Goal: Task Accomplishment & Management: Complete application form

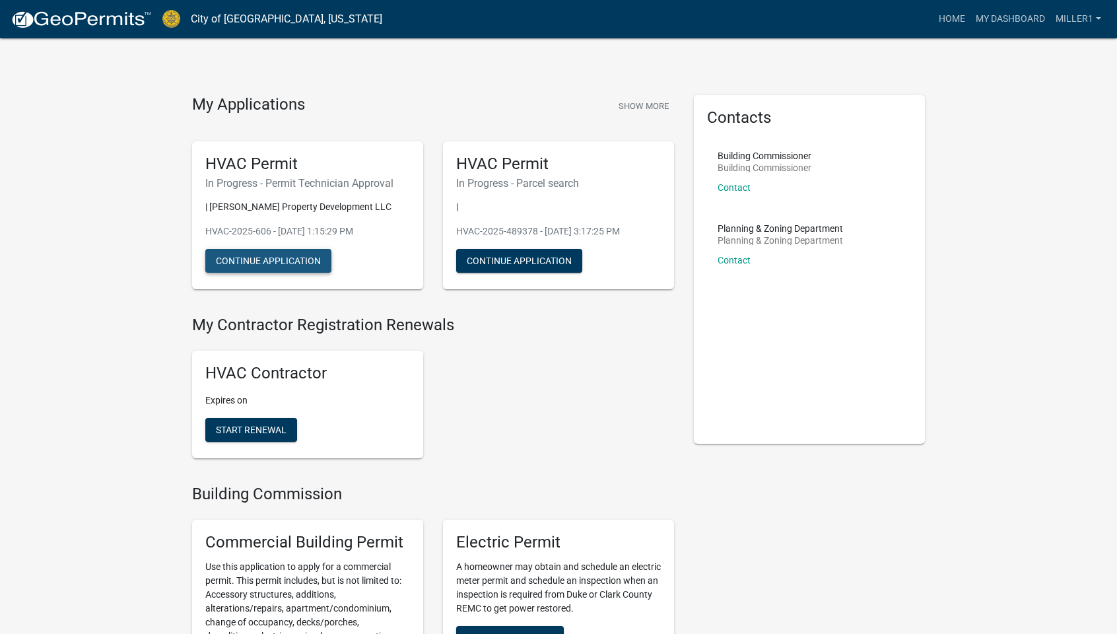
click at [277, 260] on button "Continue Application" at bounding box center [268, 261] width 126 height 24
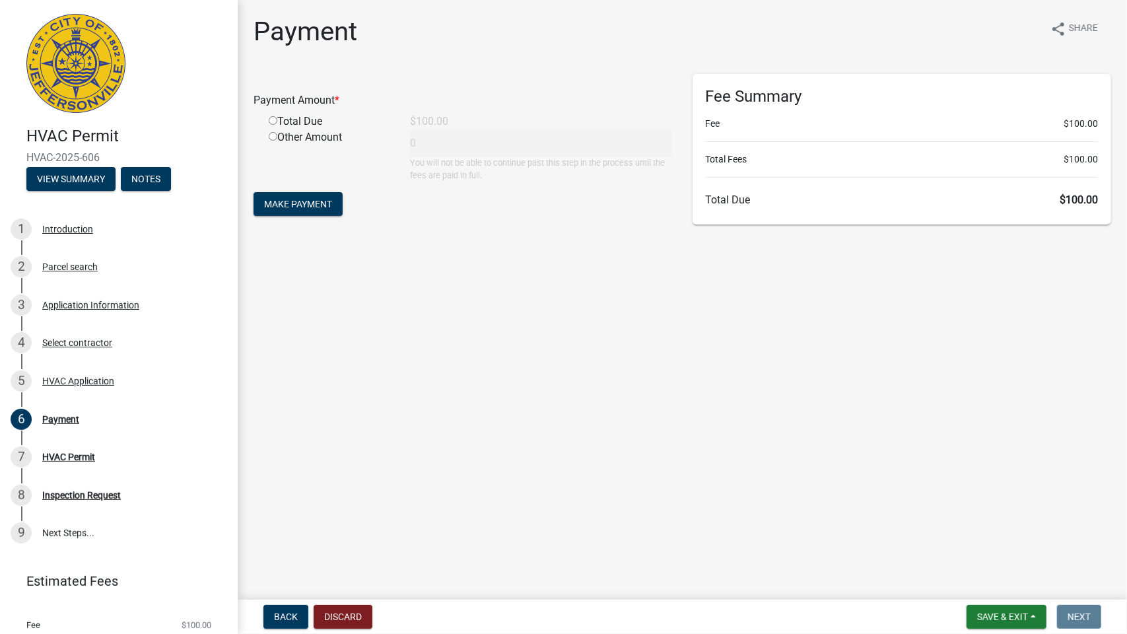
click at [273, 121] on input "radio" at bounding box center [273, 120] width 9 height 9
radio input "true"
type input "100"
click at [292, 205] on span "Make Payment" at bounding box center [298, 204] width 68 height 11
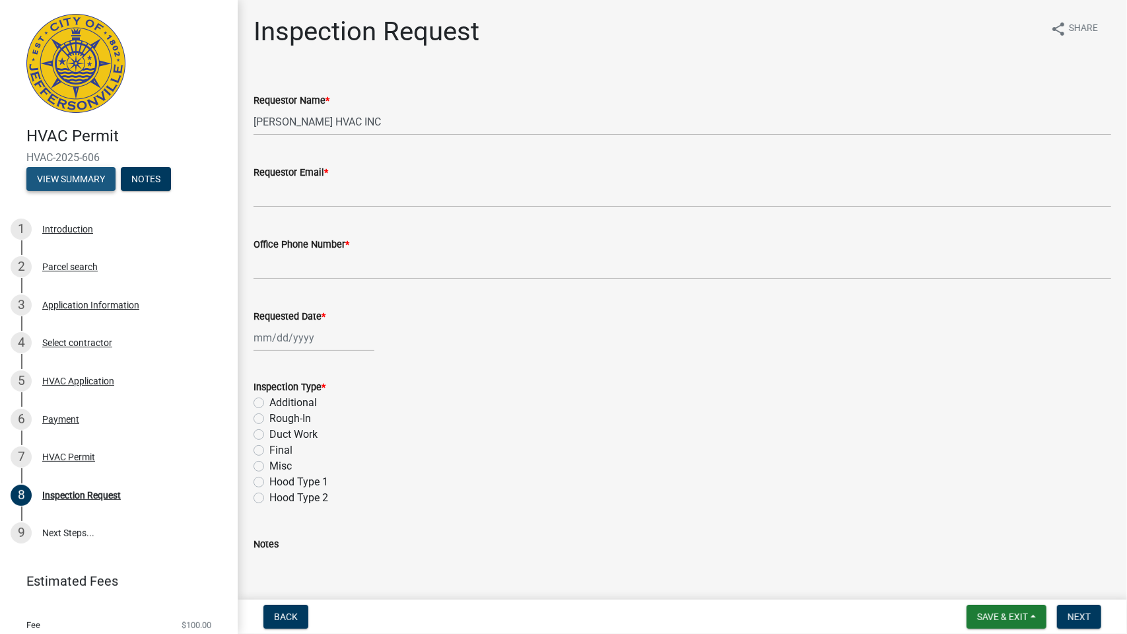
click at [61, 178] on button "View Summary" at bounding box center [70, 179] width 89 height 24
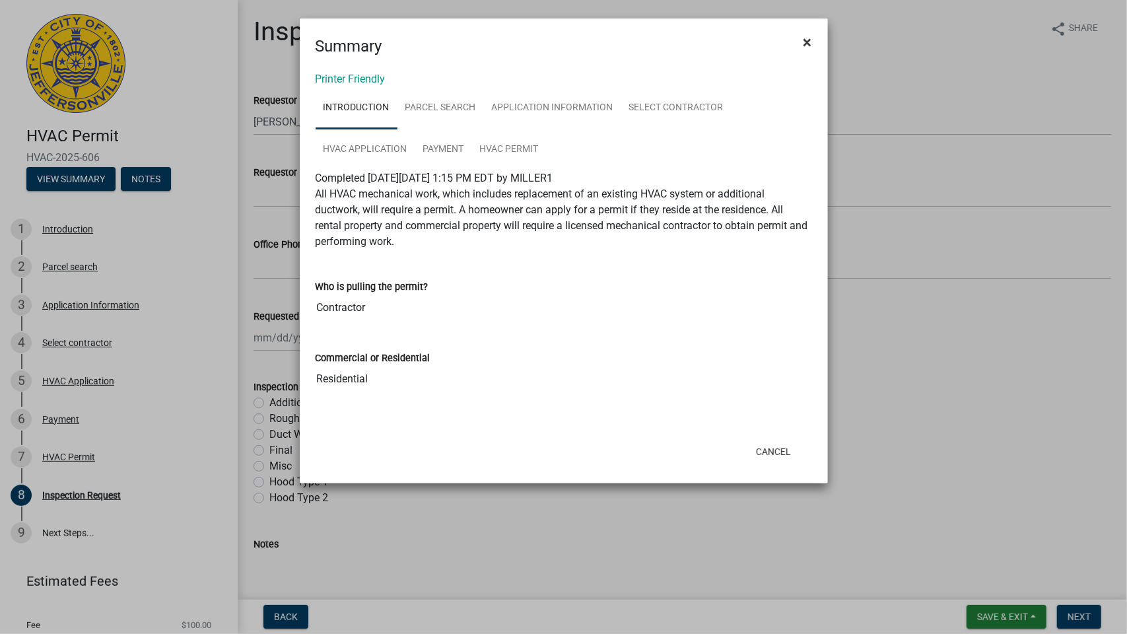
click at [810, 41] on span "×" at bounding box center [807, 42] width 9 height 18
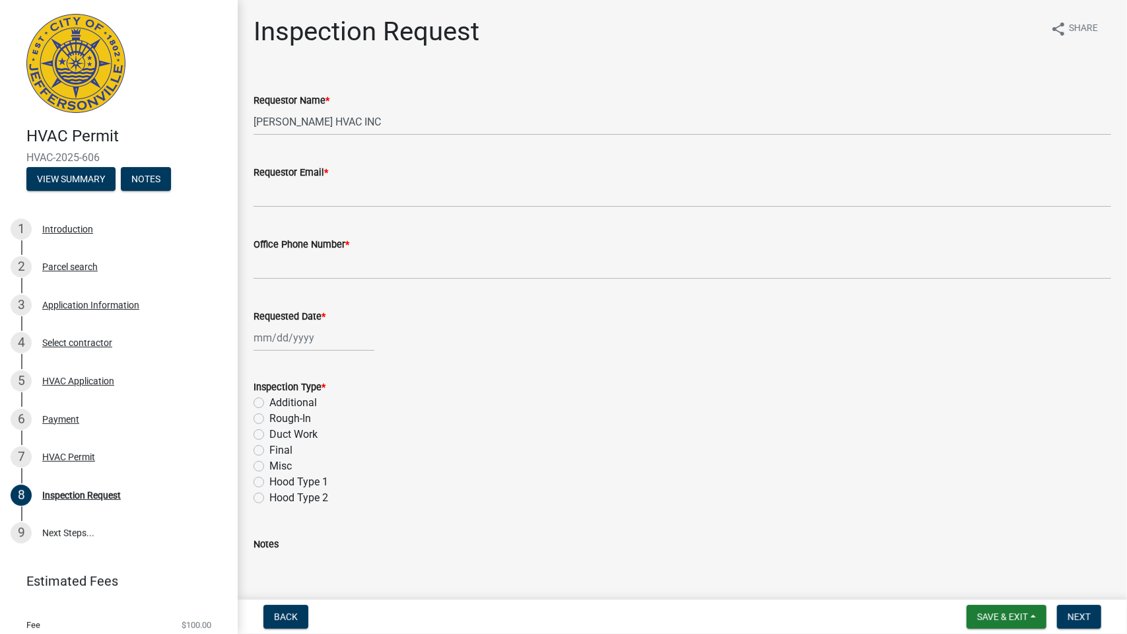
click at [926, 0] on main "Inspection Request share Share Requestor Name * MILLER HVAC INC Requestor Email…" at bounding box center [682, 297] width 889 height 594
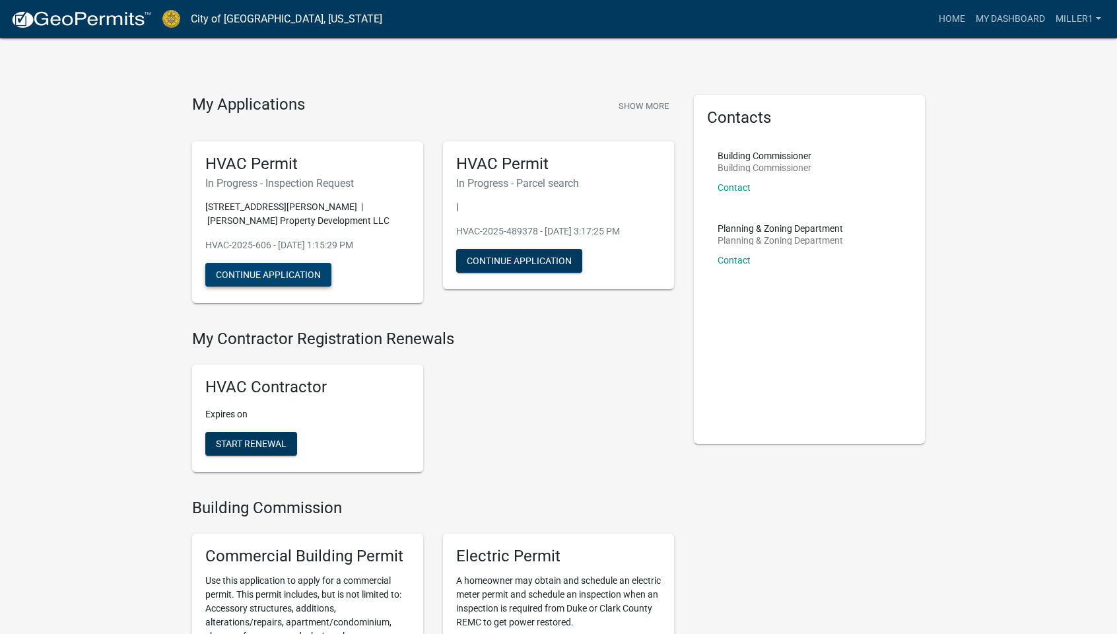
click at [255, 273] on button "Continue Application" at bounding box center [268, 275] width 126 height 24
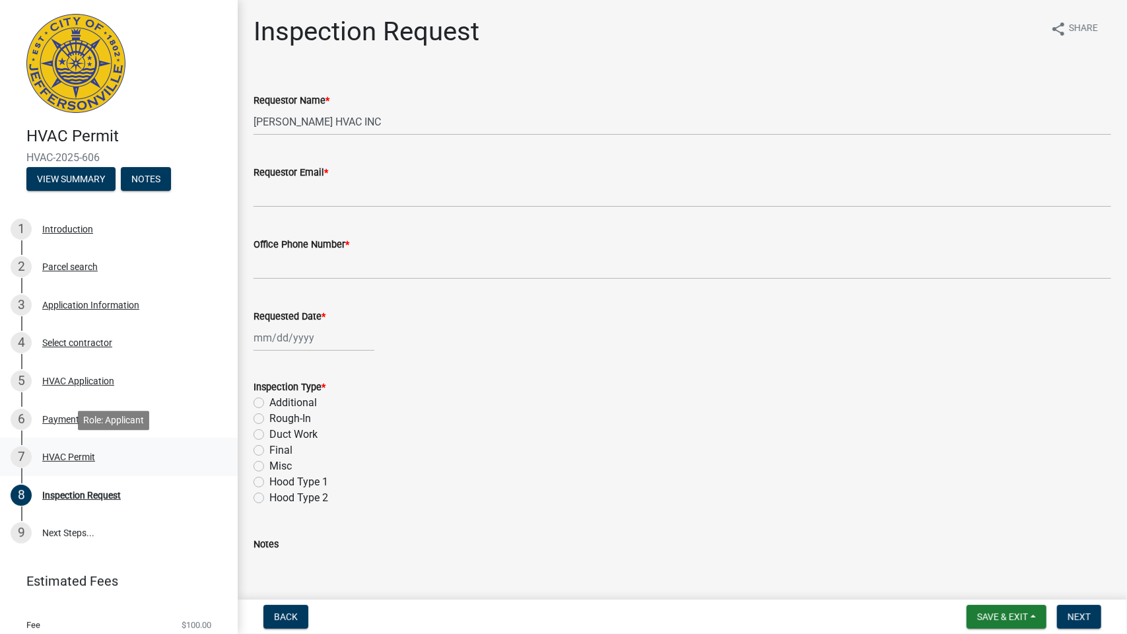
click at [74, 459] on div "HVAC Permit" at bounding box center [68, 456] width 53 height 9
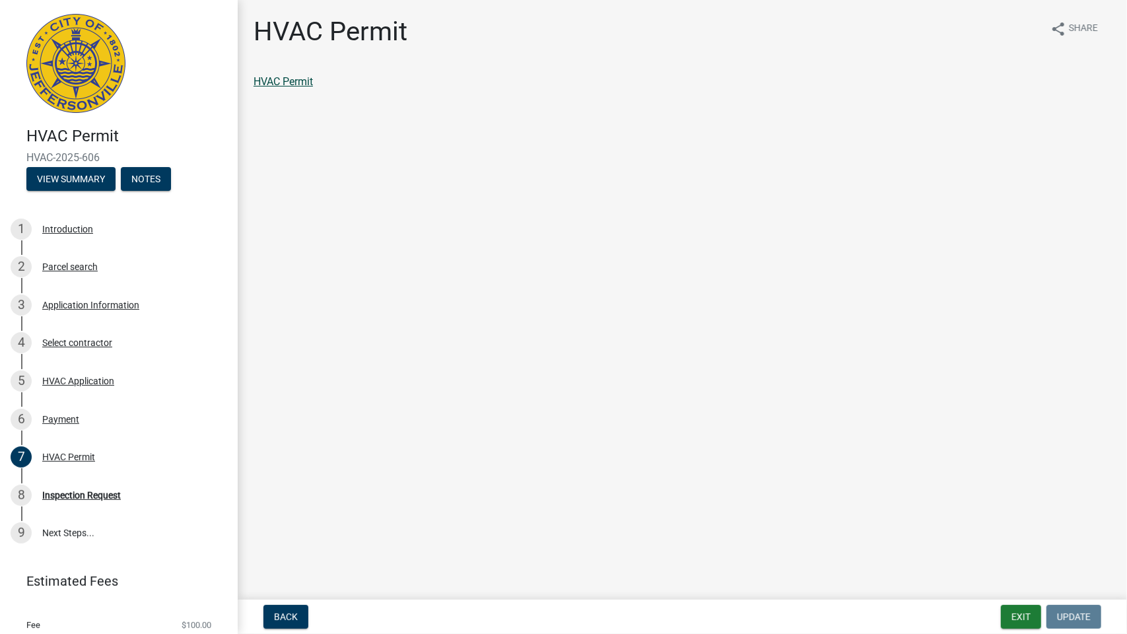
click at [276, 81] on link "HVAC Permit" at bounding box center [282, 81] width 59 height 13
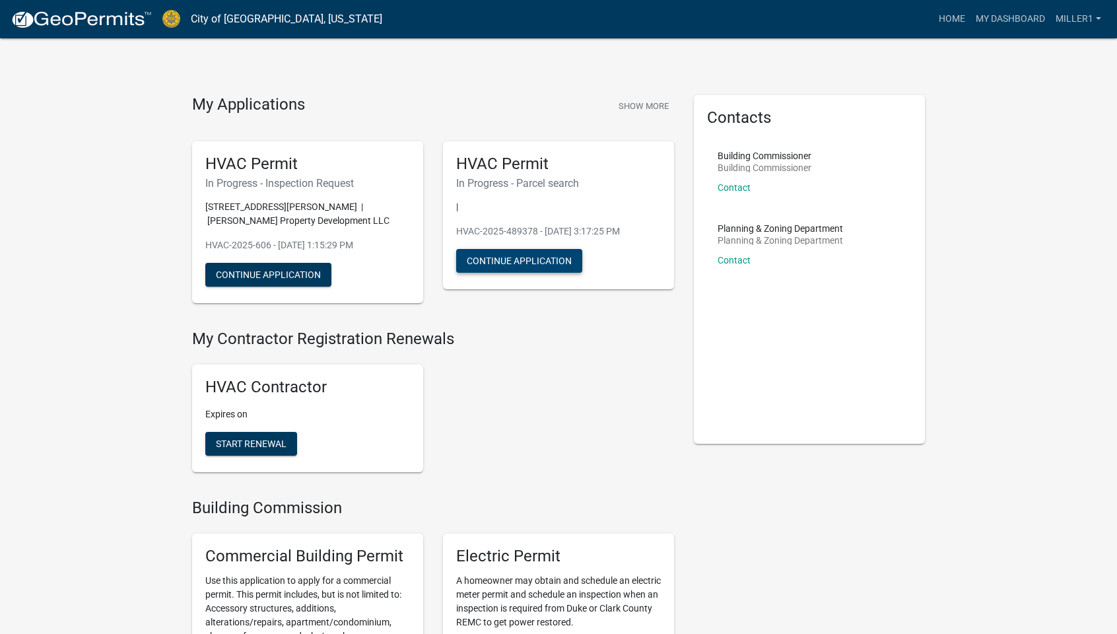
click at [535, 266] on button "Continue Application" at bounding box center [519, 261] width 126 height 24
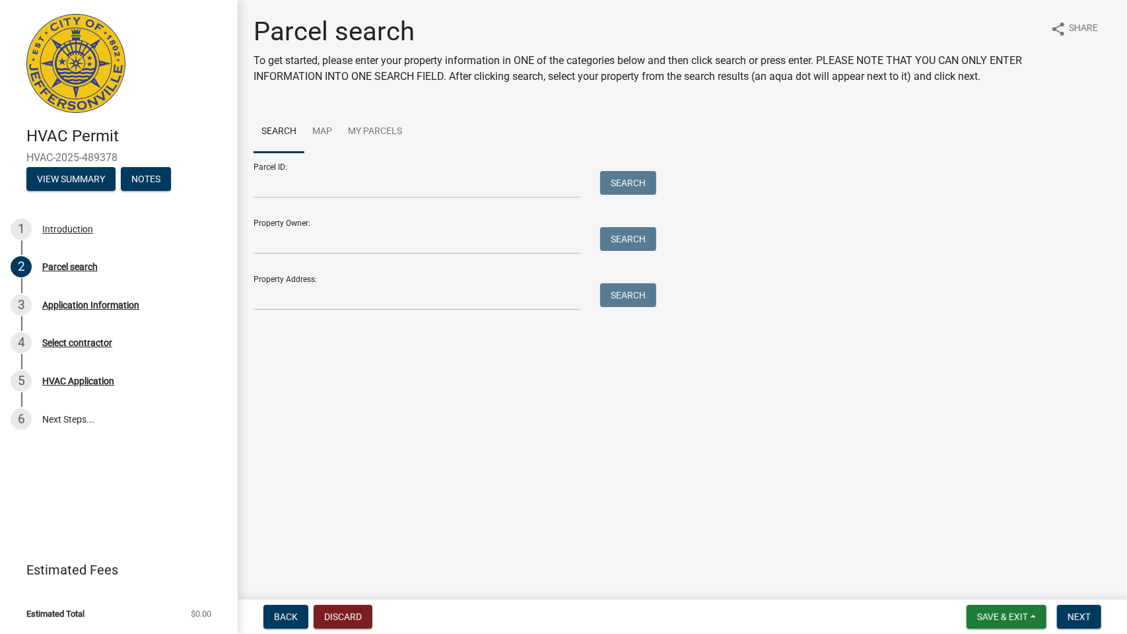
click at [335, 0] on main "Parcel search To get started, please enter your property information in ONE of …" at bounding box center [682, 297] width 889 height 594
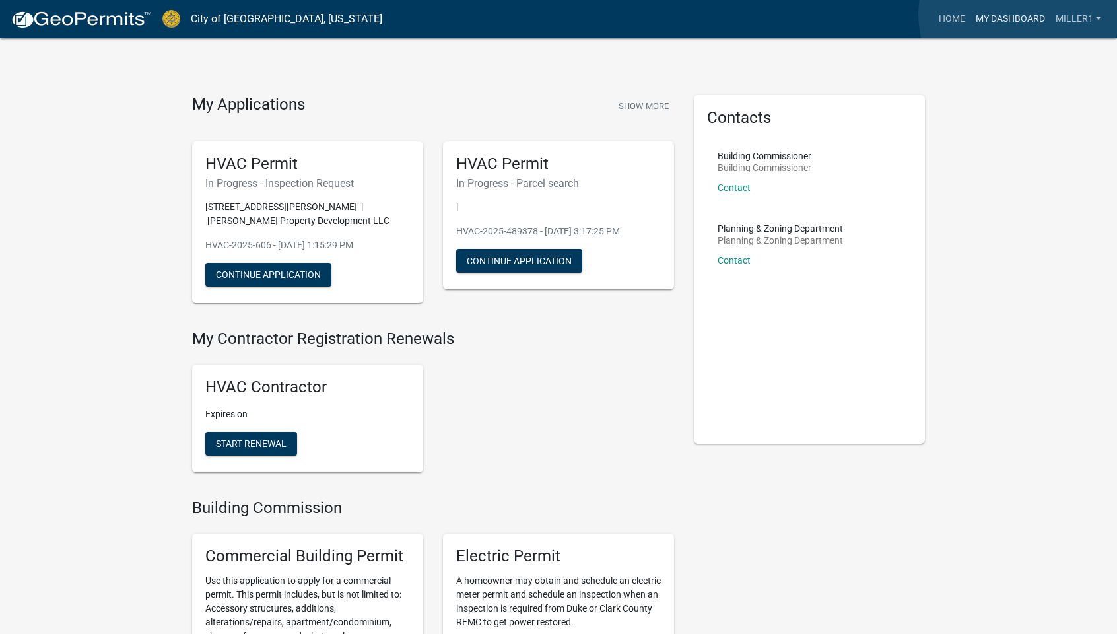
click at [1018, 15] on link "My Dashboard" at bounding box center [1010, 19] width 80 height 25
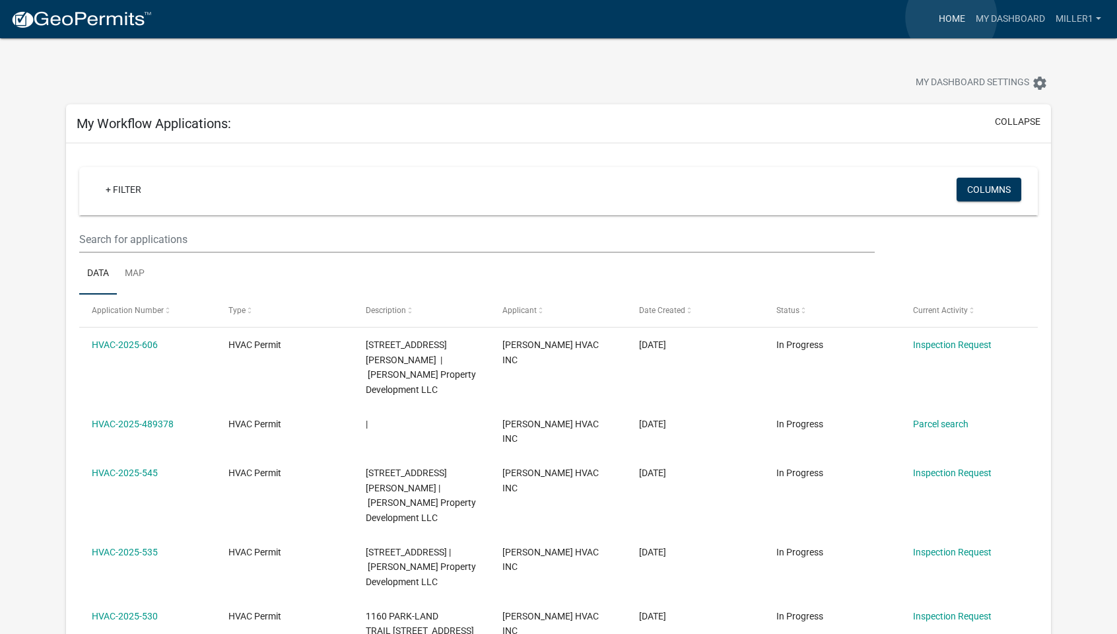
click at [951, 17] on link "Home" at bounding box center [951, 19] width 37 height 25
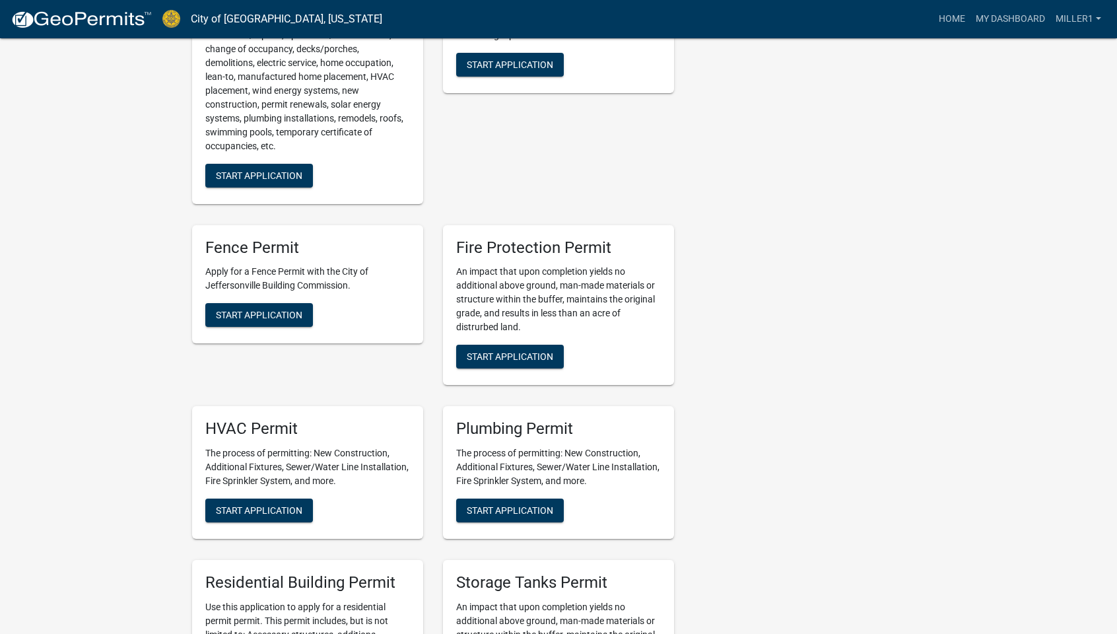
scroll to position [594, 0]
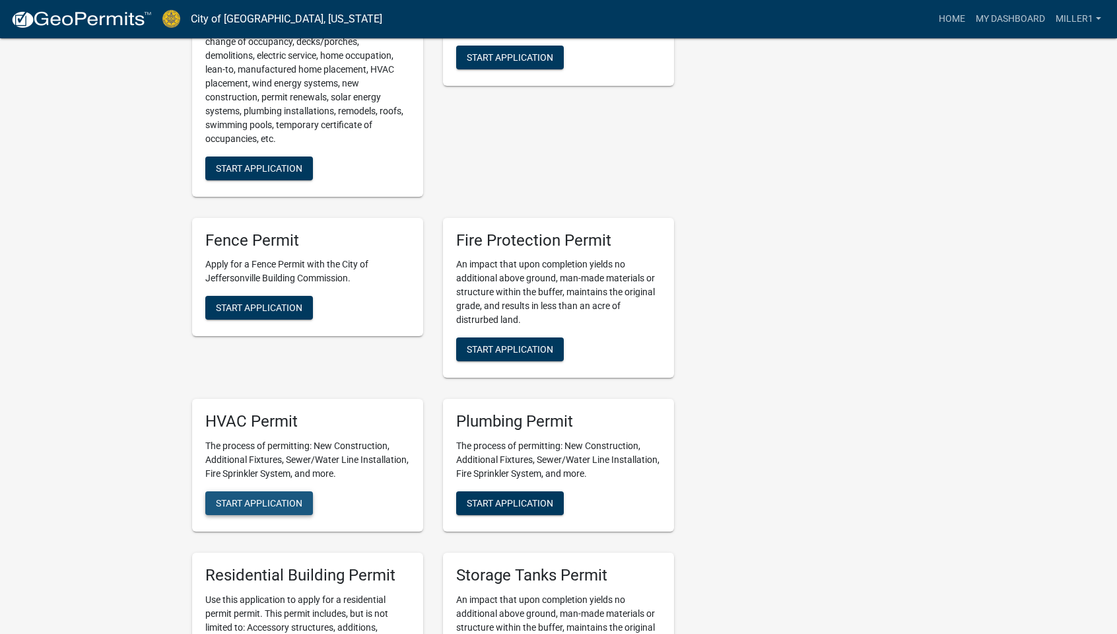
click at [284, 506] on span "Start Application" at bounding box center [259, 503] width 86 height 11
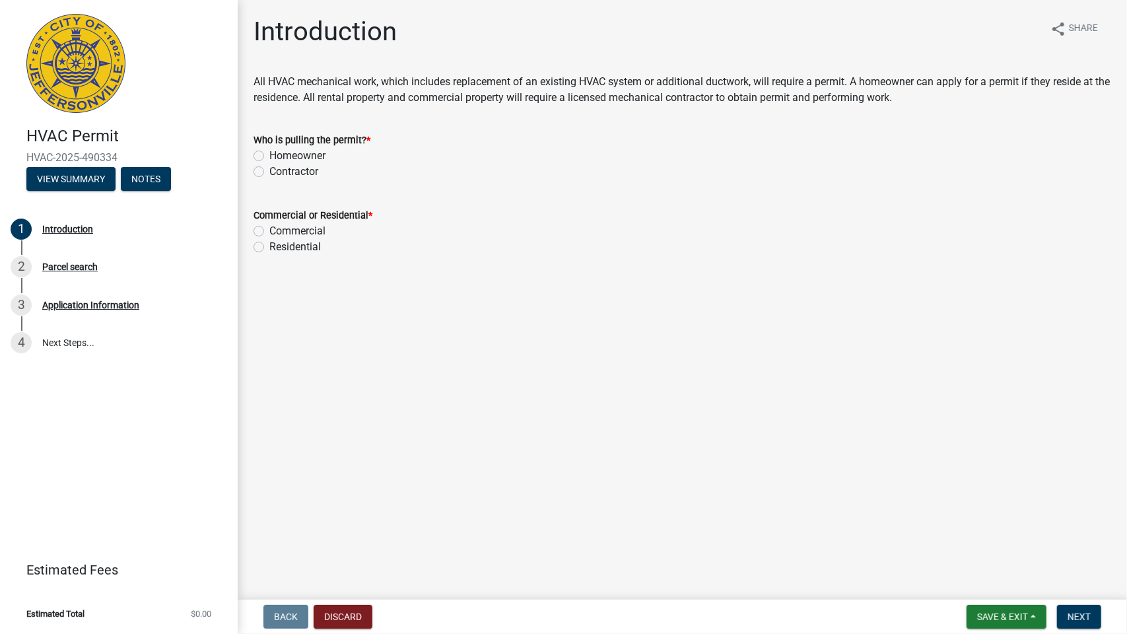
click at [269, 156] on label "Homeowner" at bounding box center [297, 156] width 56 height 16
click at [269, 156] on input "Homeowner" at bounding box center [273, 152] width 9 height 9
radio input "true"
click at [269, 172] on label "Contractor" at bounding box center [293, 172] width 49 height 16
click at [269, 172] on input "Contractor" at bounding box center [273, 168] width 9 height 9
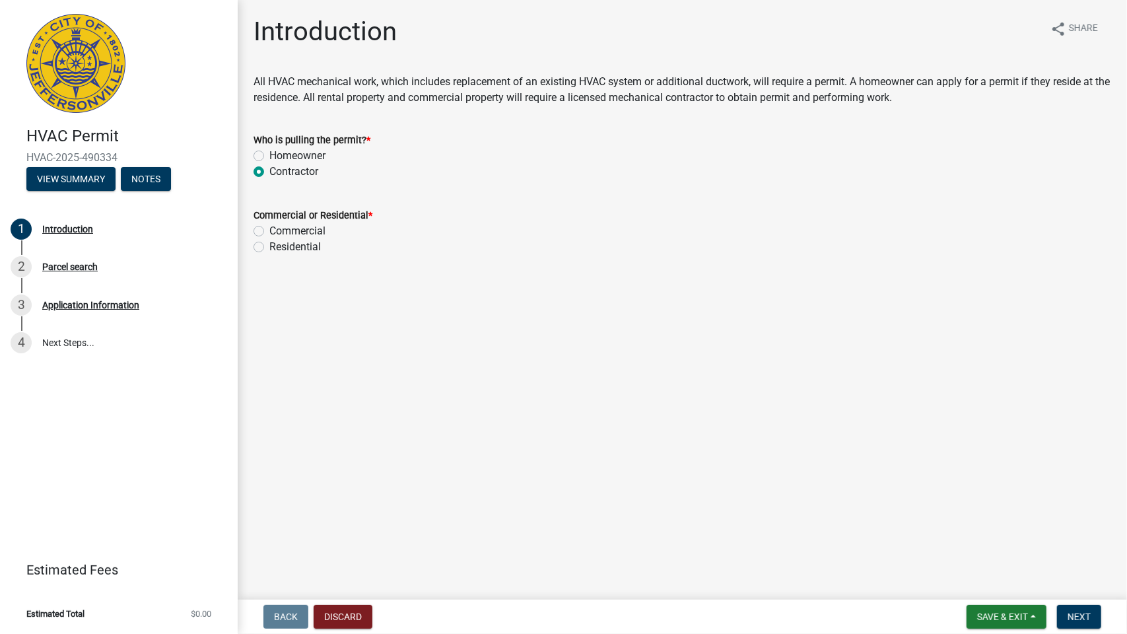
radio input "true"
drag, startPoint x: 259, startPoint y: 245, endPoint x: 285, endPoint y: 261, distance: 30.2
click at [269, 244] on label "Residential" at bounding box center [294, 247] width 51 height 16
click at [269, 244] on input "Residential" at bounding box center [273, 243] width 9 height 9
radio input "true"
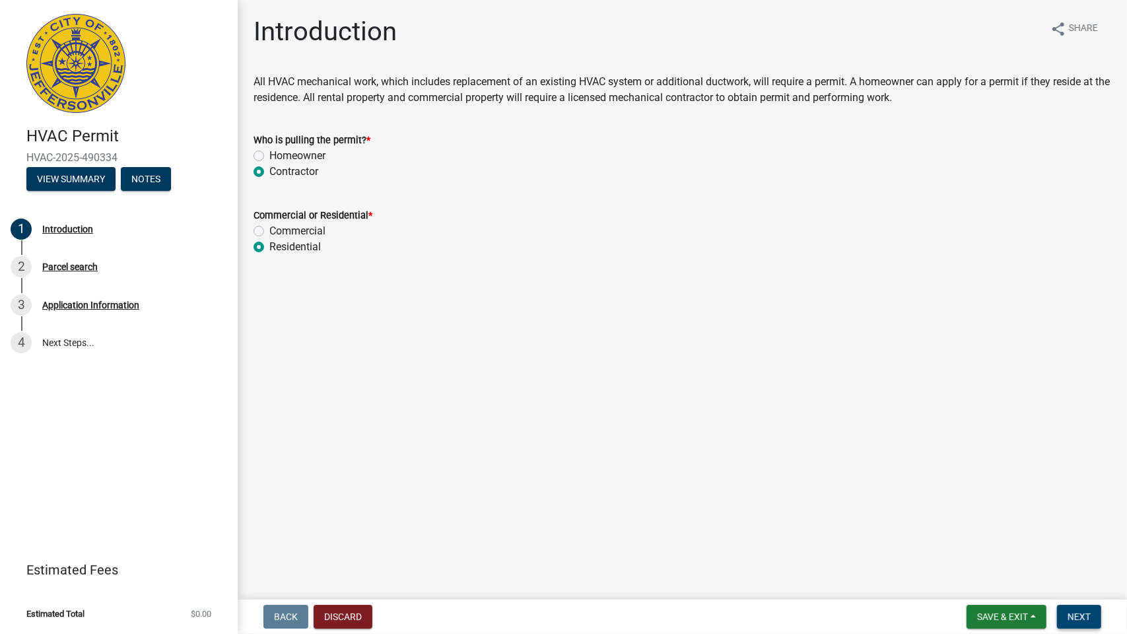
click at [1076, 615] on span "Next" at bounding box center [1078, 616] width 23 height 11
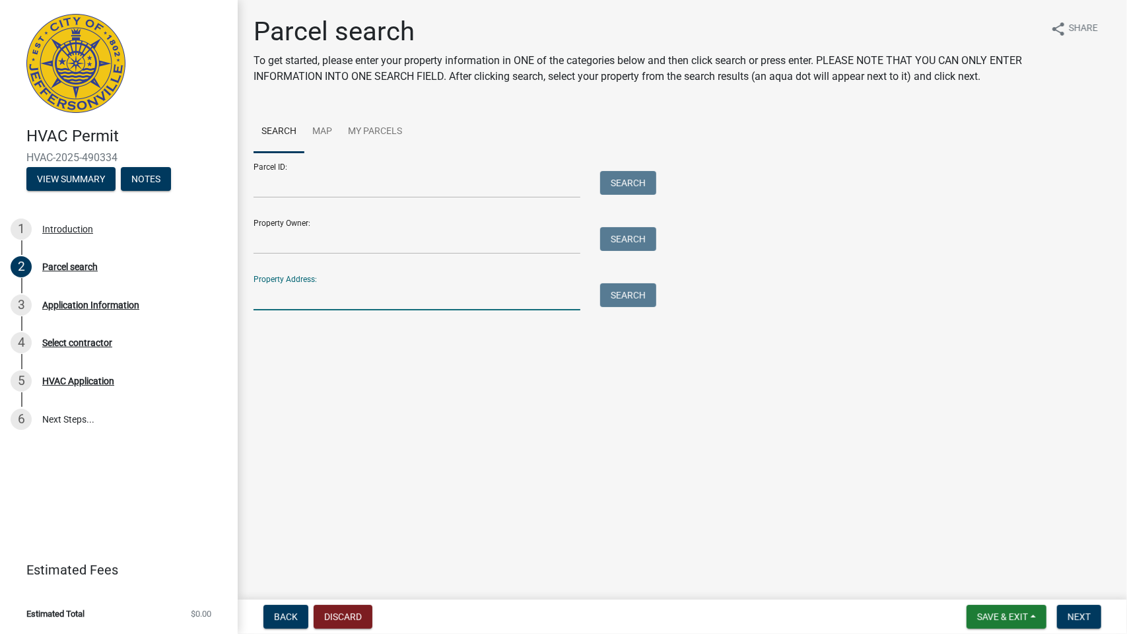
click at [297, 292] on input "Property Address:" at bounding box center [416, 296] width 327 height 27
type input "1183 [PERSON_NAME]'S WAY"
click at [623, 295] on button "Search" at bounding box center [628, 295] width 56 height 24
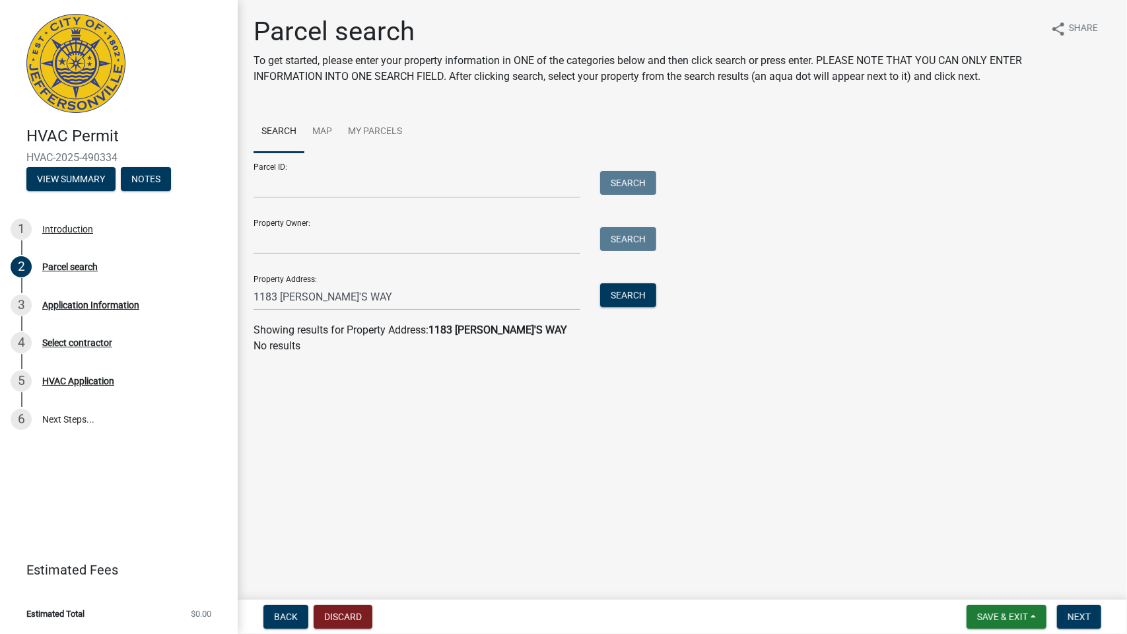
click at [608, 0] on main "Parcel search To get started, please enter your property information in ONE of …" at bounding box center [682, 297] width 889 height 594
drag, startPoint x: 696, startPoint y: 0, endPoint x: 705, endPoint y: 0, distance: 9.2
click at [702, 0] on main "Parcel search To get started, please enter your property information in ONE of …" at bounding box center [682, 297] width 889 height 594
click at [884, 0] on main "Parcel search To get started, please enter your property information in ONE of …" at bounding box center [682, 297] width 889 height 594
click at [333, 619] on button "Discard" at bounding box center [343, 617] width 59 height 24
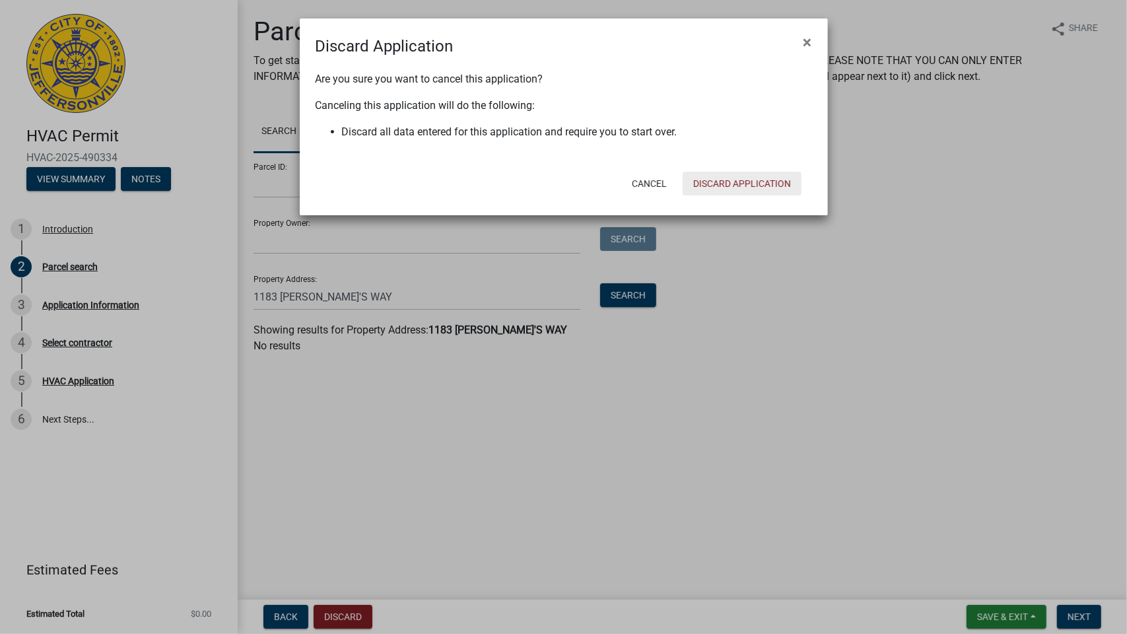
click at [719, 182] on button "Discard Application" at bounding box center [741, 184] width 119 height 24
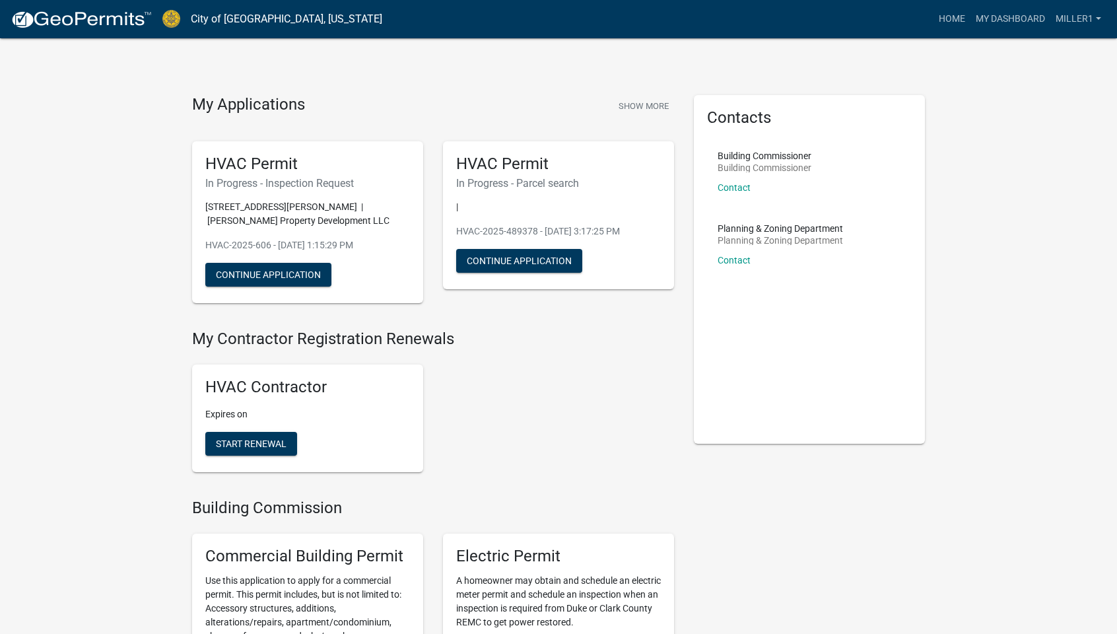
click at [845, 0] on nav "City of [GEOGRAPHIC_DATA], [US_STATE] more_horiz Home My Dashboard MILLER1 Acco…" at bounding box center [558, 19] width 1117 height 38
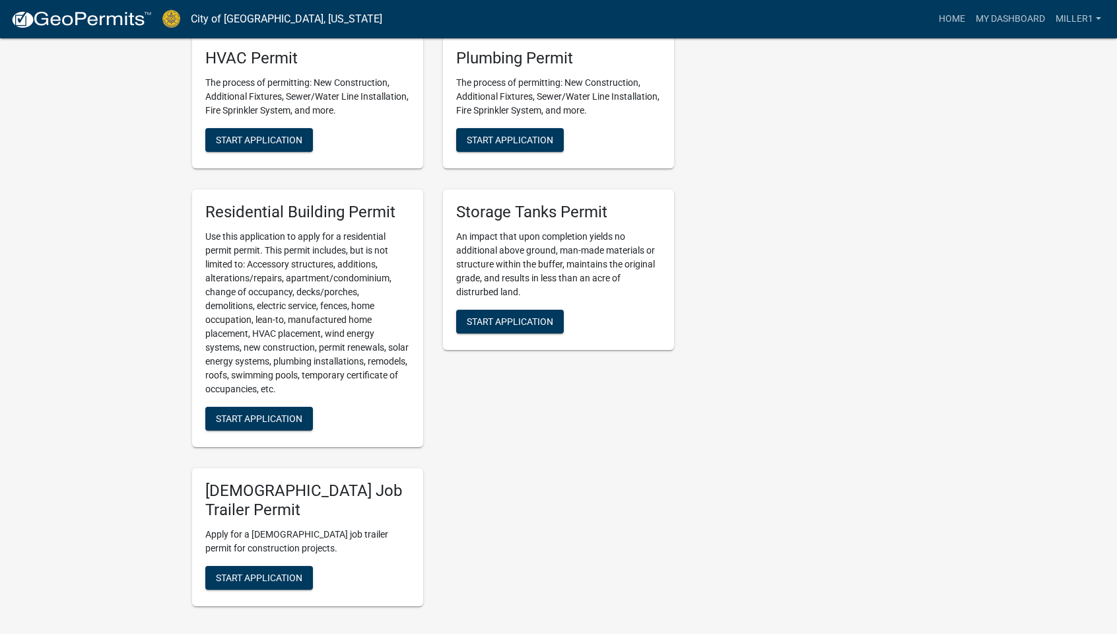
scroll to position [804, 0]
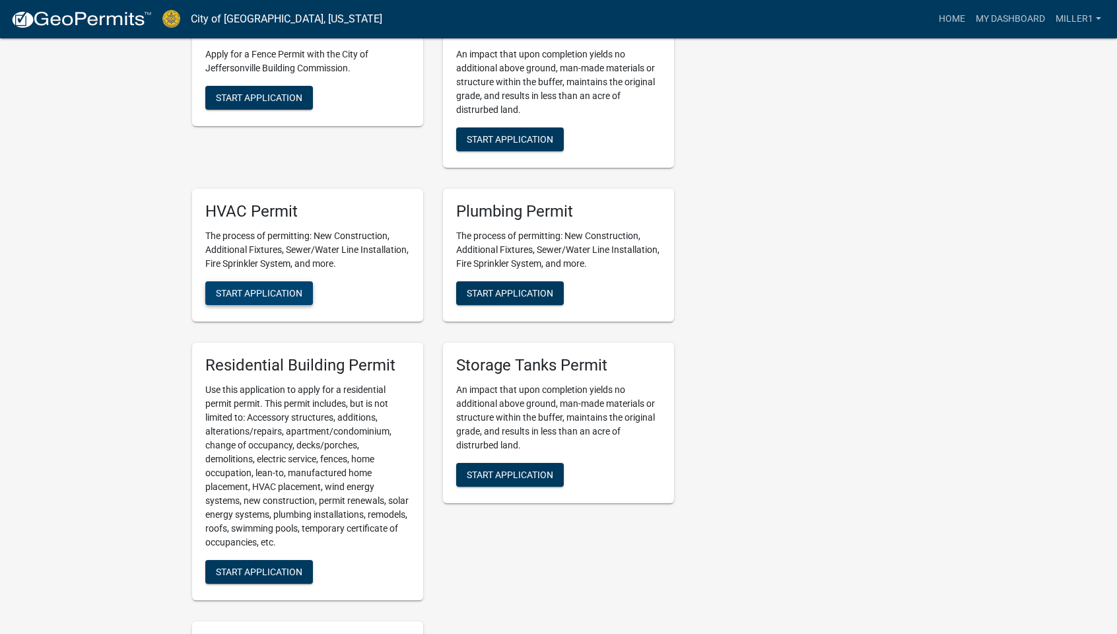
click at [277, 294] on span "Start Application" at bounding box center [259, 293] width 86 height 11
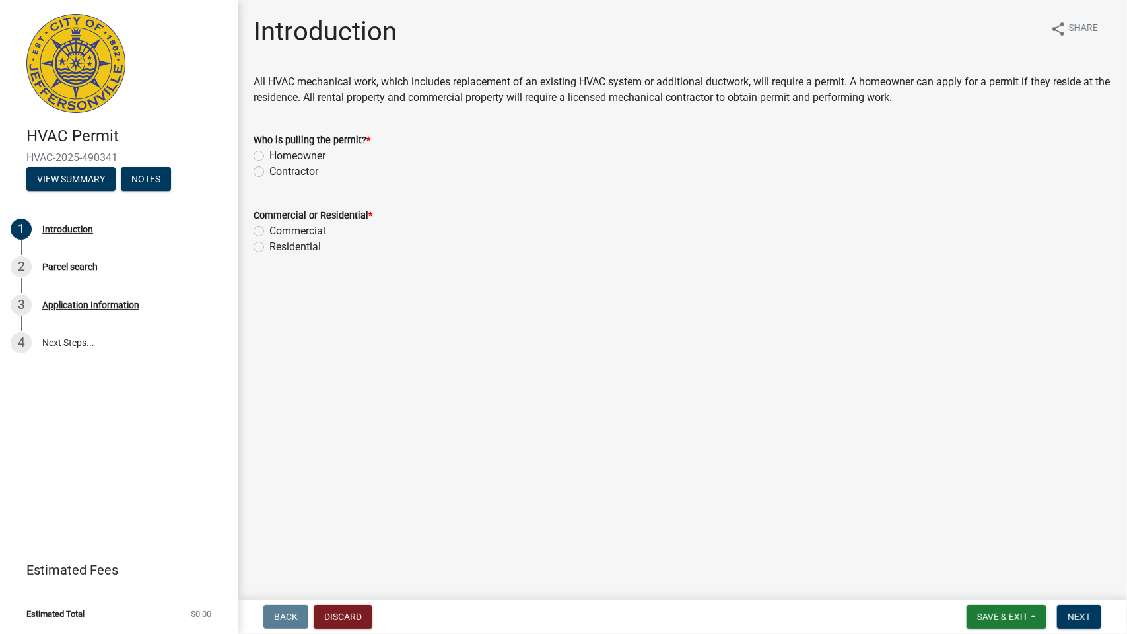
click at [269, 170] on label "Contractor" at bounding box center [293, 172] width 49 height 16
click at [269, 170] on input "Contractor" at bounding box center [273, 168] width 9 height 9
radio input "true"
click at [269, 247] on label "Residential" at bounding box center [294, 247] width 51 height 16
click at [269, 247] on input "Residential" at bounding box center [273, 243] width 9 height 9
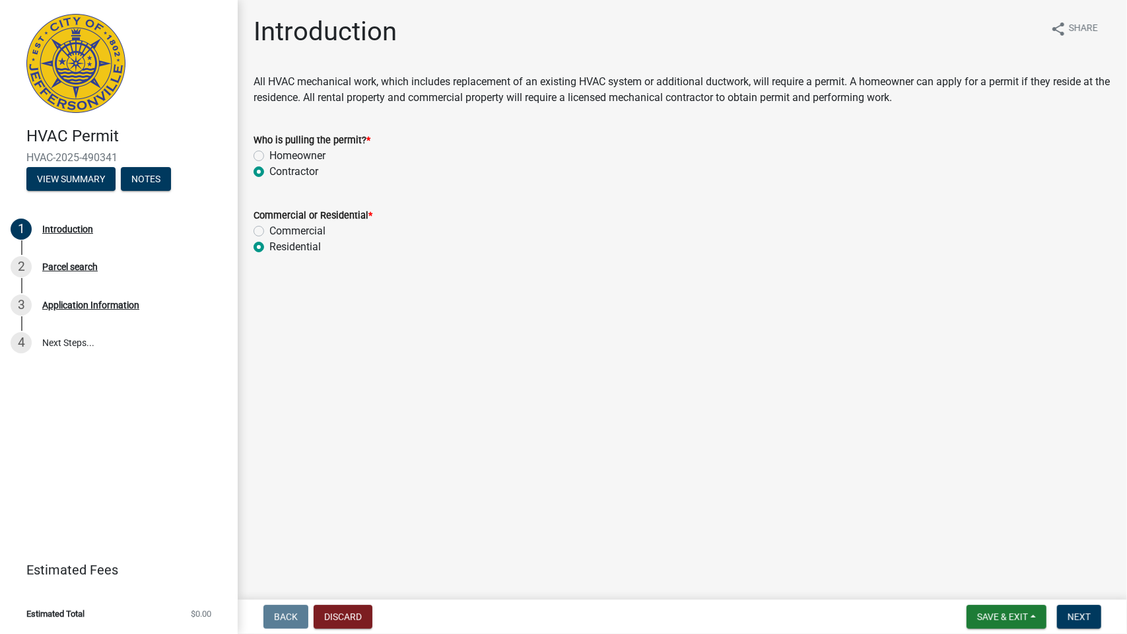
radio input "true"
click at [1081, 615] on span "Next" at bounding box center [1078, 616] width 23 height 11
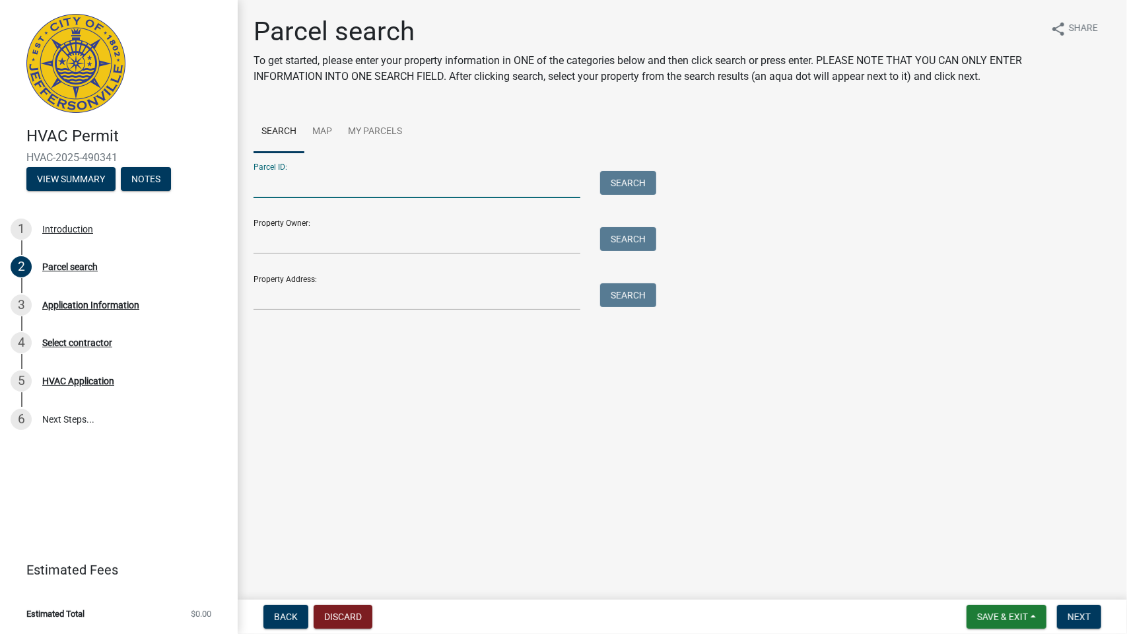
click at [282, 182] on input "Parcel ID:" at bounding box center [416, 184] width 327 height 27
type input "10-42-01-400-621.000-039"
click at [632, 182] on button "Search" at bounding box center [628, 183] width 56 height 24
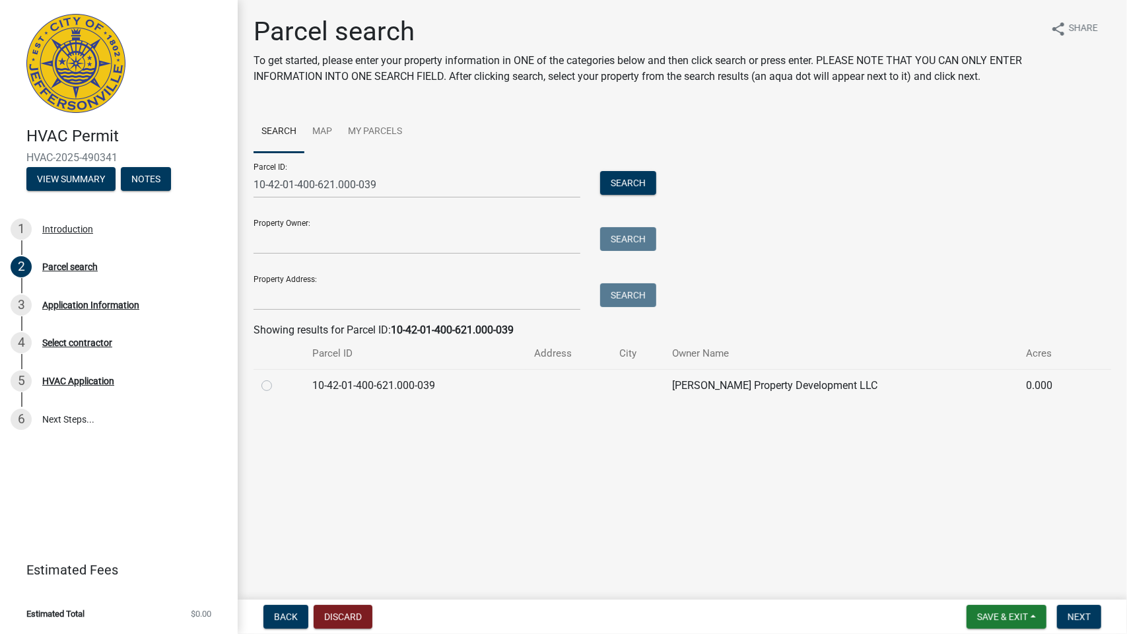
click at [277, 378] on label at bounding box center [277, 378] width 0 height 0
click at [277, 386] on input "radio" at bounding box center [281, 382] width 9 height 9
radio input "true"
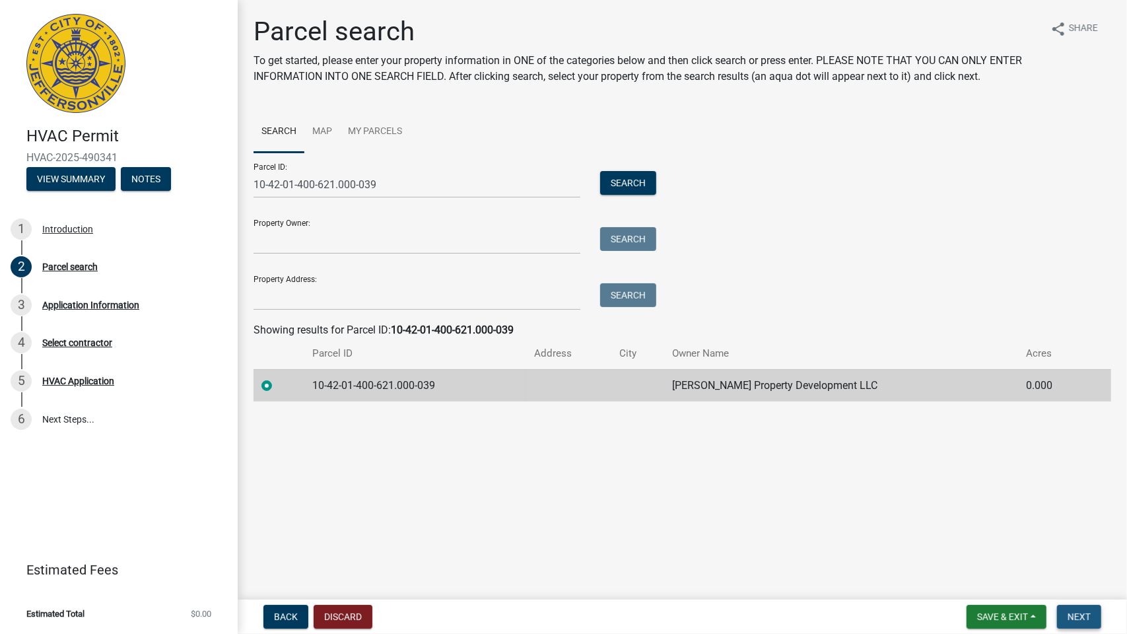
click at [1088, 616] on span "Next" at bounding box center [1078, 616] width 23 height 11
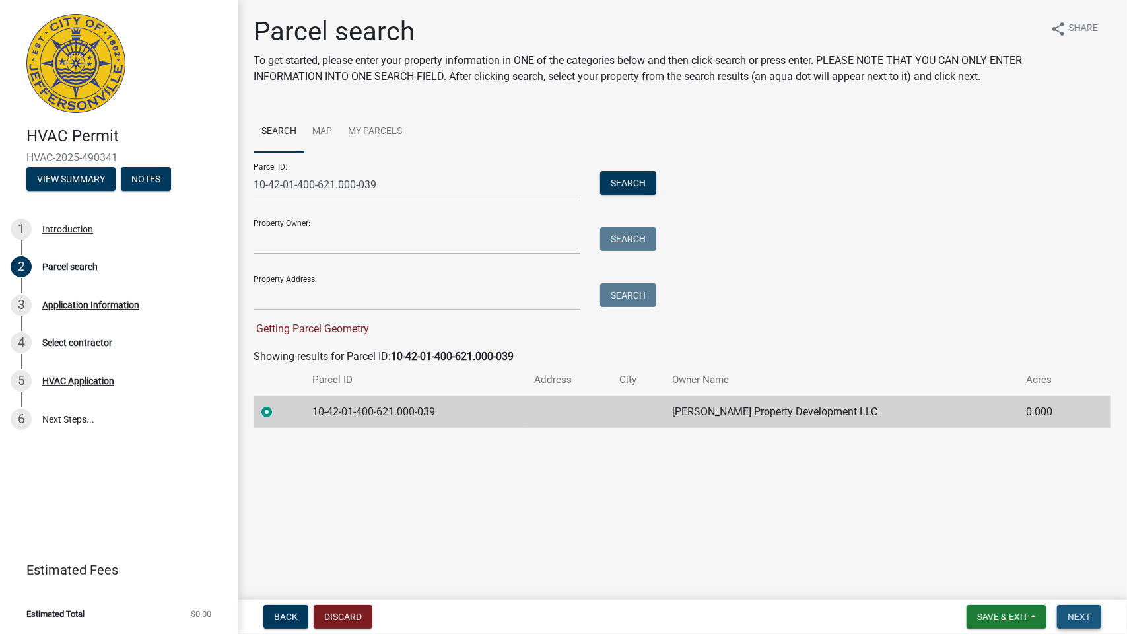
click at [1073, 615] on span "Next" at bounding box center [1078, 616] width 23 height 11
click at [1080, 621] on span "Next" at bounding box center [1078, 616] width 23 height 11
click at [1073, 618] on span "Next" at bounding box center [1078, 616] width 23 height 11
click at [1069, 618] on span "Next" at bounding box center [1078, 616] width 23 height 11
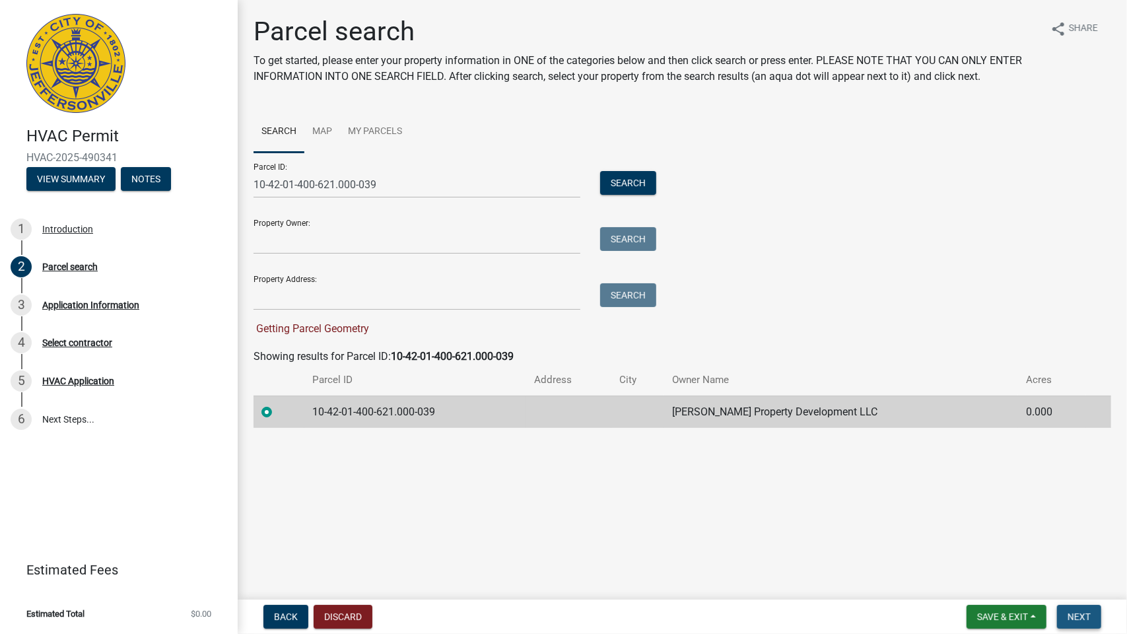
click at [1073, 616] on span "Next" at bounding box center [1078, 616] width 23 height 11
click at [1003, 617] on span "Save & Exit" at bounding box center [1002, 616] width 51 height 11
click at [962, 548] on button "Save" at bounding box center [994, 551] width 106 height 32
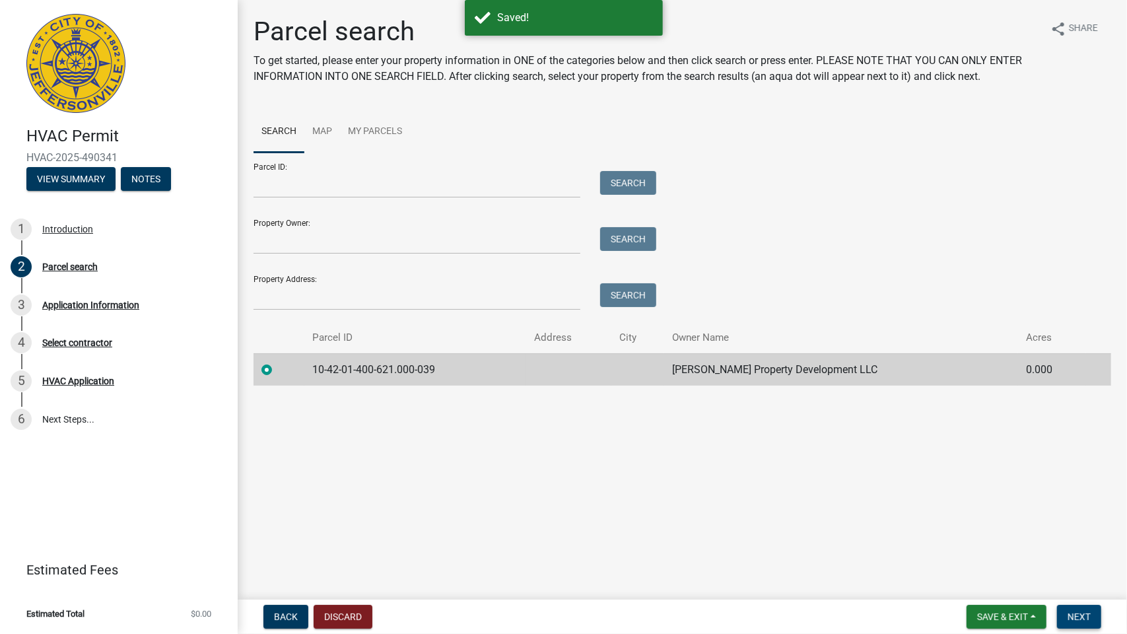
click at [1077, 619] on span "Next" at bounding box center [1078, 616] width 23 height 11
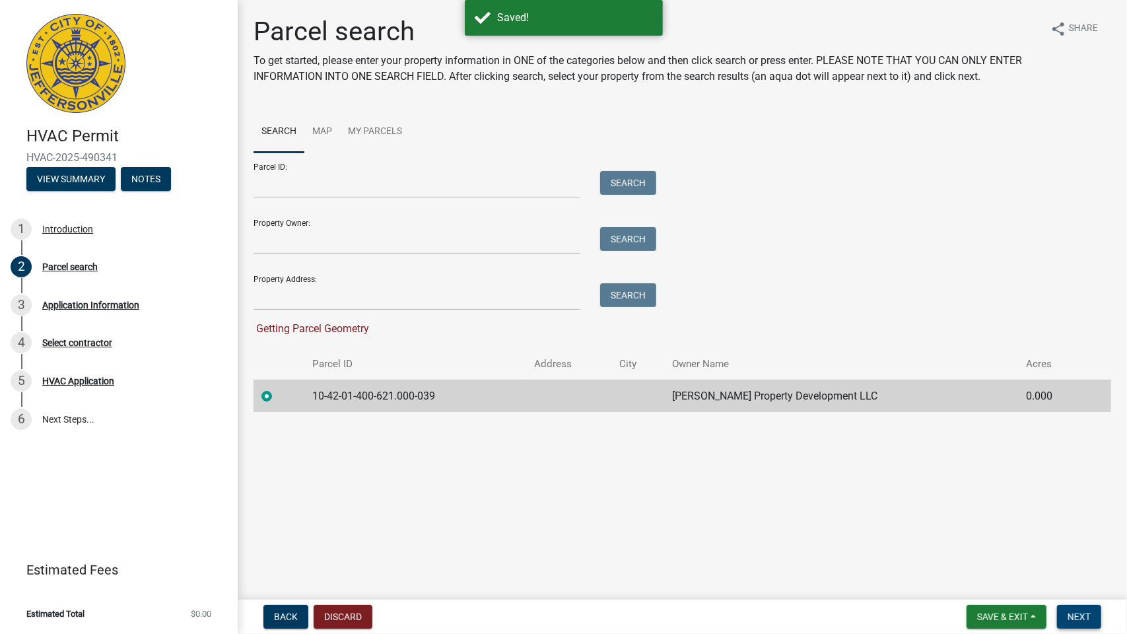
click at [1077, 616] on span "Next" at bounding box center [1078, 616] width 23 height 11
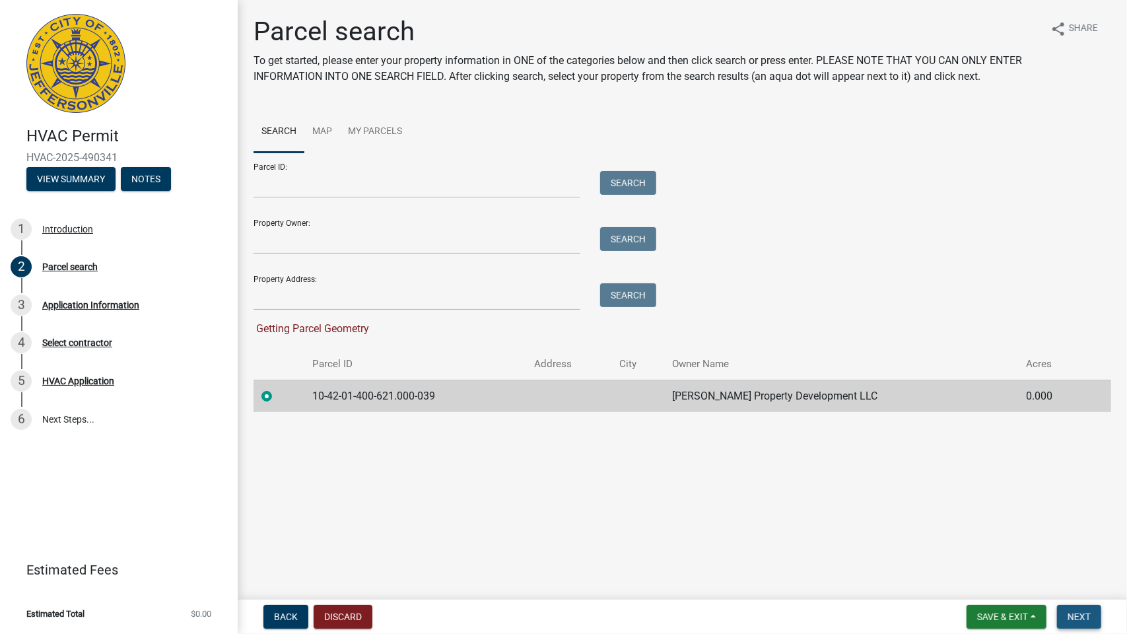
click at [1073, 612] on span "Next" at bounding box center [1078, 616] width 23 height 11
click at [1006, 619] on span "Save & Exit" at bounding box center [1002, 616] width 51 height 11
click at [984, 582] on button "Save & Exit" at bounding box center [994, 582] width 106 height 32
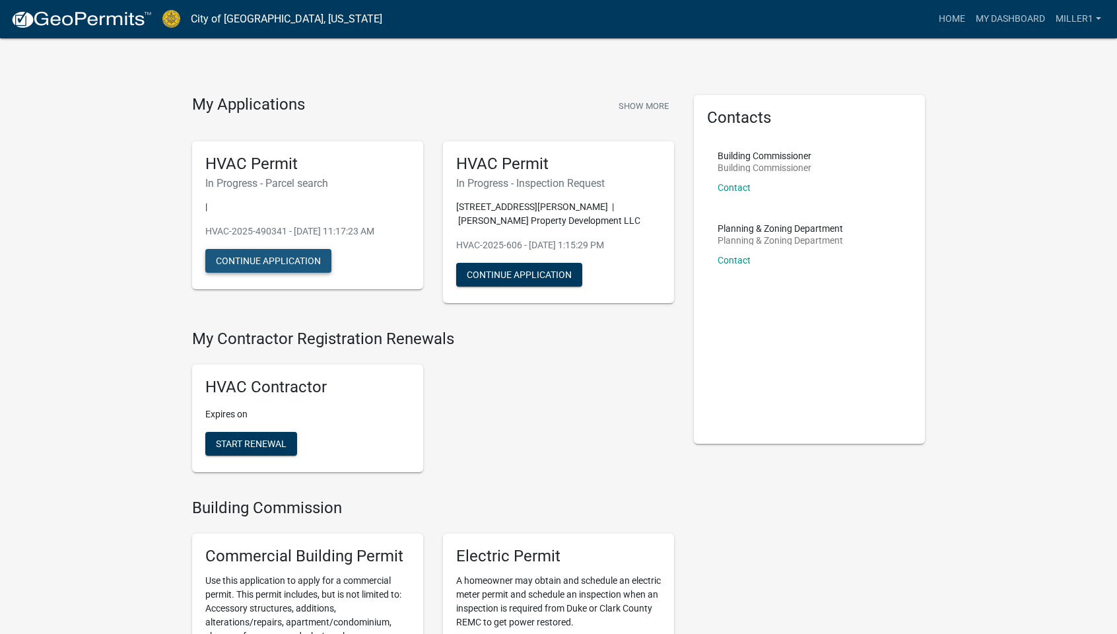
click at [245, 261] on button "Continue Application" at bounding box center [268, 261] width 126 height 24
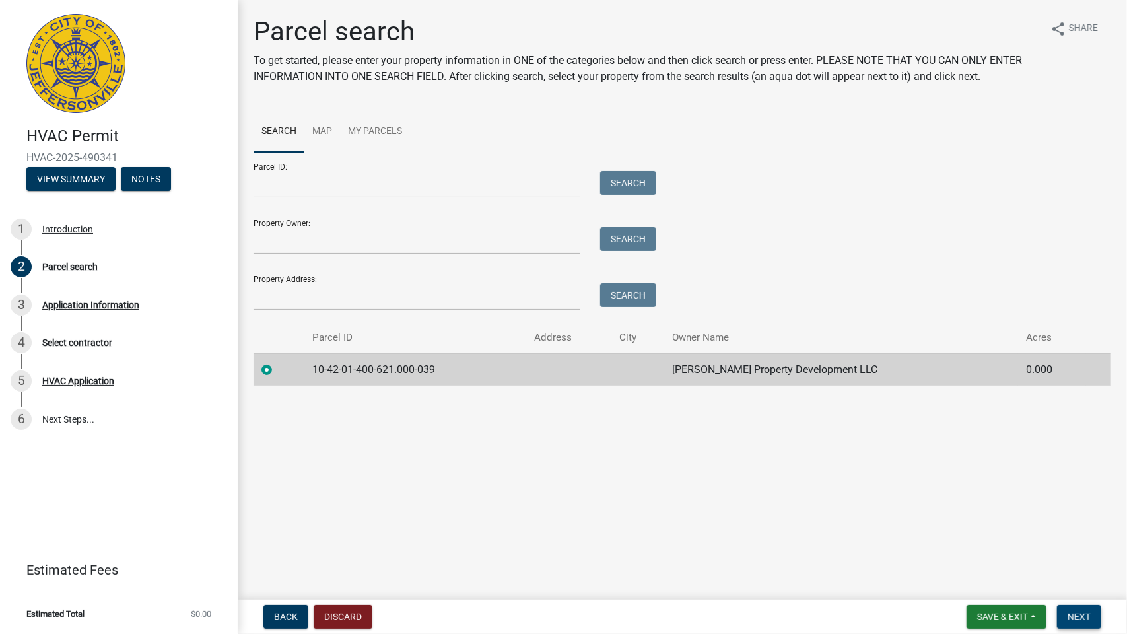
click at [1081, 619] on span "Next" at bounding box center [1078, 616] width 23 height 11
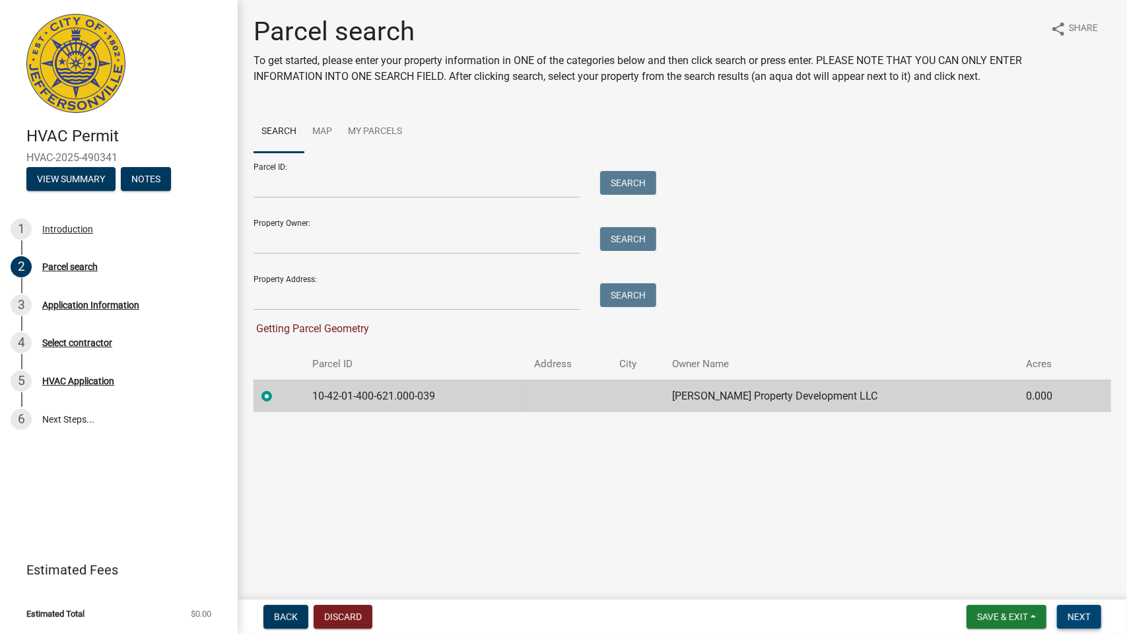
click at [1082, 619] on span "Next" at bounding box center [1078, 616] width 23 height 11
click at [272, 186] on input "Parcel ID:" at bounding box center [416, 184] width 327 height 27
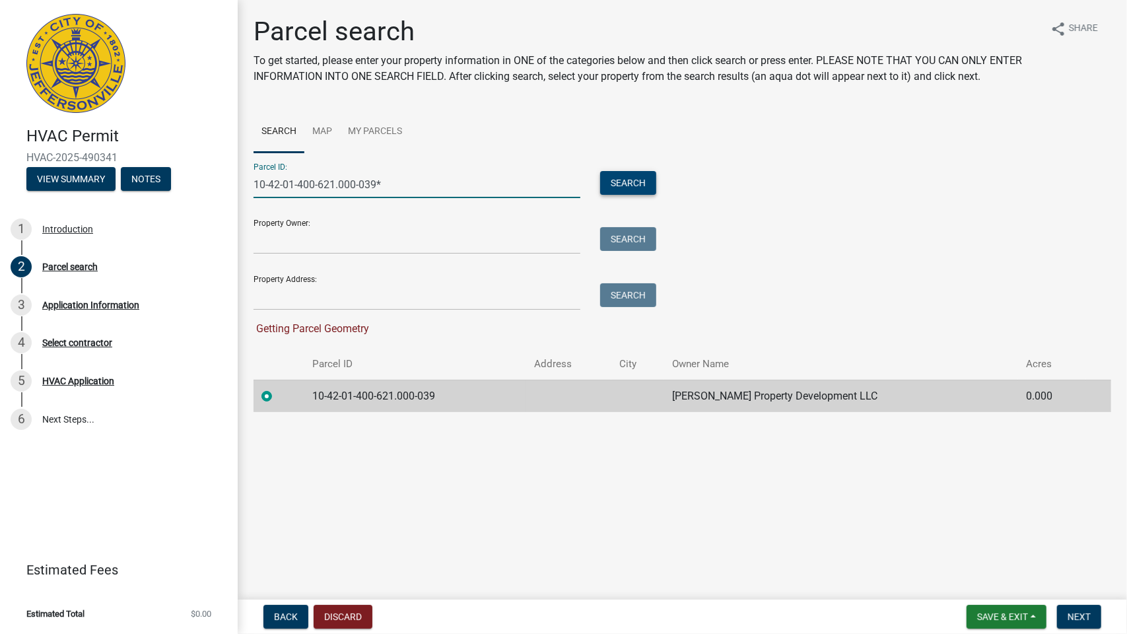
type input "10-42-01-400-621.000-039*"
click at [631, 189] on button "Search" at bounding box center [628, 183] width 56 height 24
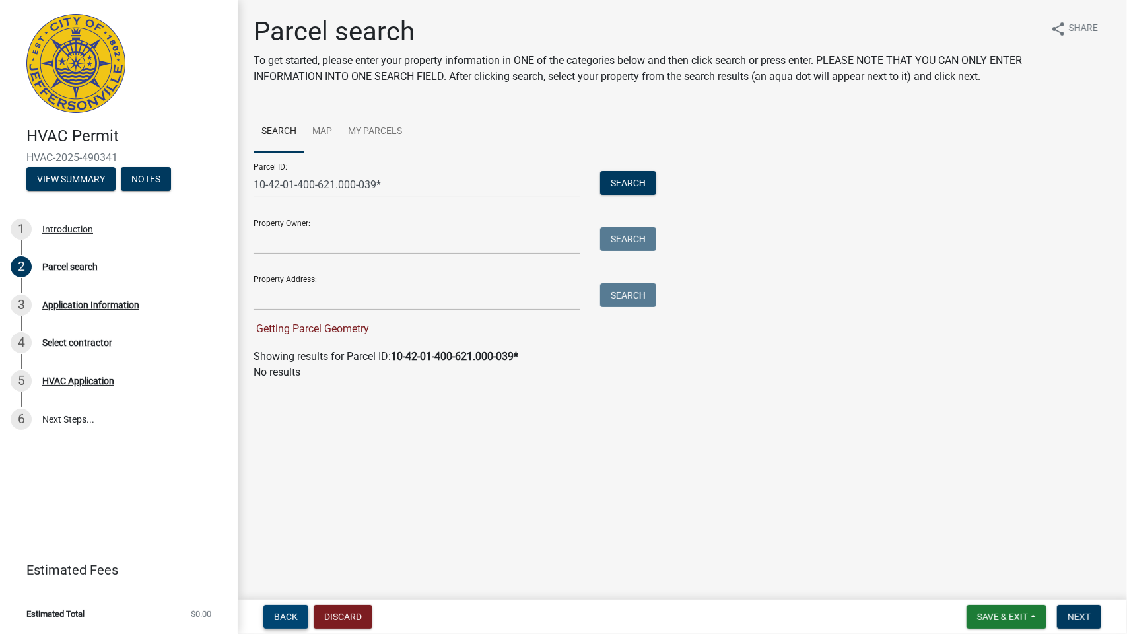
click at [293, 616] on span "Back" at bounding box center [286, 616] width 24 height 11
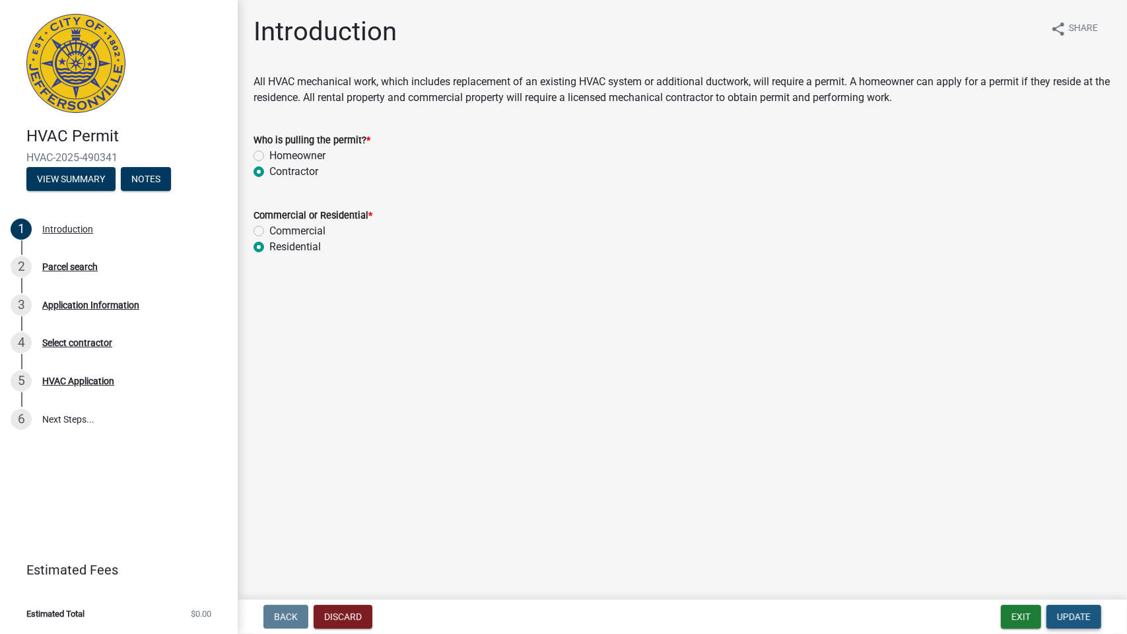
click at [1071, 616] on span "Update" at bounding box center [1074, 616] width 34 height 11
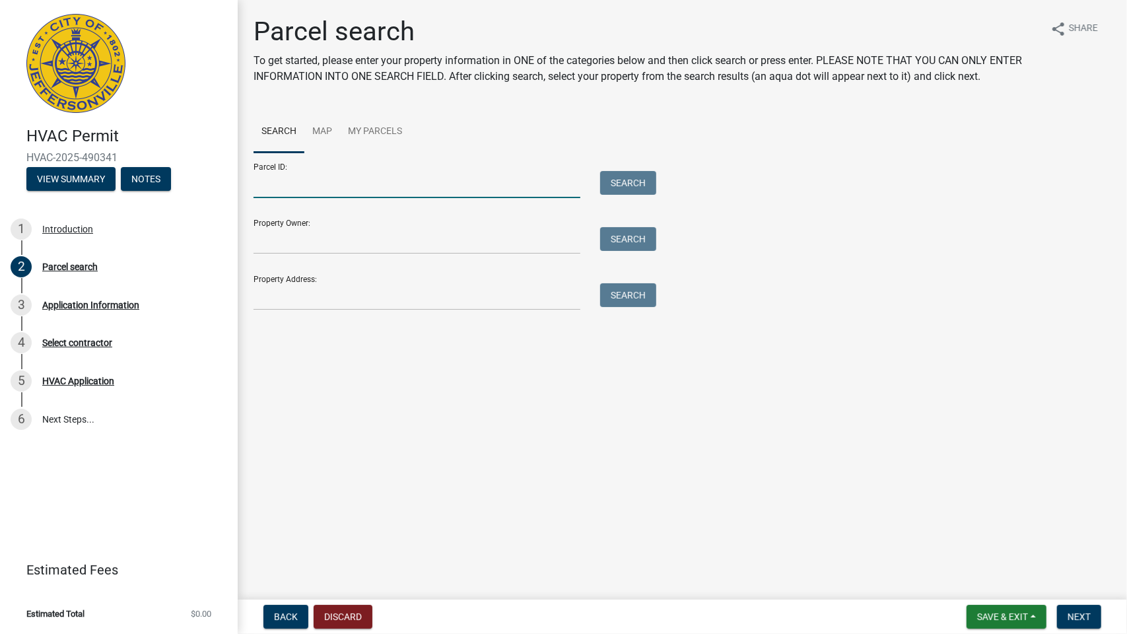
click at [298, 186] on input "Parcel ID:" at bounding box center [416, 184] width 327 height 27
type input "10-42-01-400-622.000-039"
click at [634, 179] on button "Search" at bounding box center [628, 183] width 56 height 24
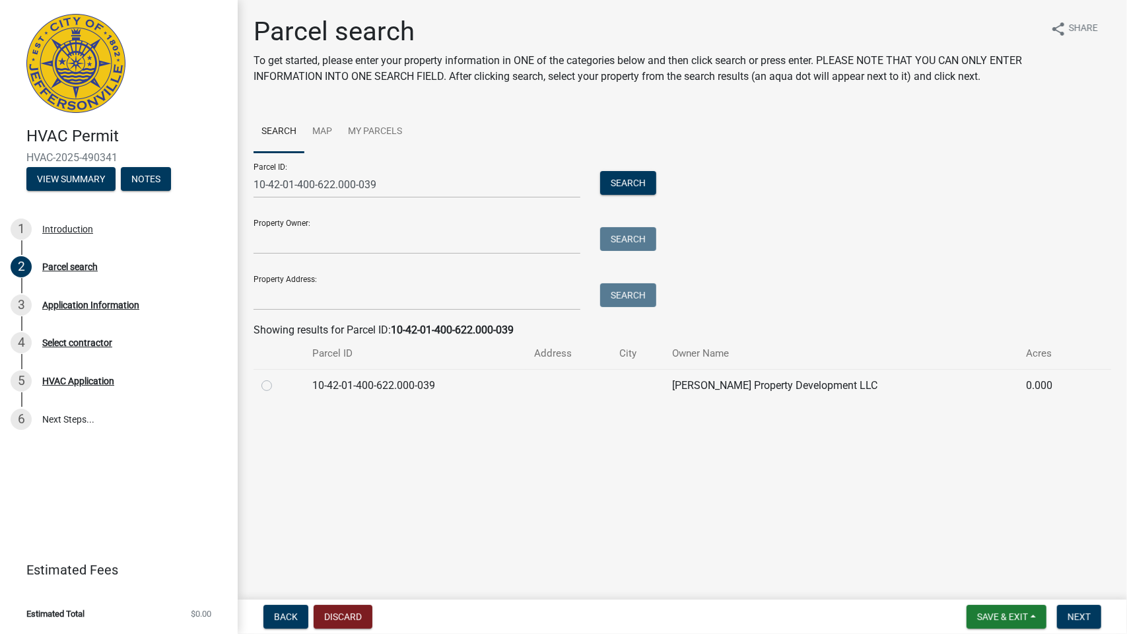
drag, startPoint x: 266, startPoint y: 387, endPoint x: 314, endPoint y: 396, distance: 49.1
click at [277, 378] on label at bounding box center [277, 378] width 0 height 0
click at [277, 386] on input "radio" at bounding box center [281, 382] width 9 height 9
radio input "true"
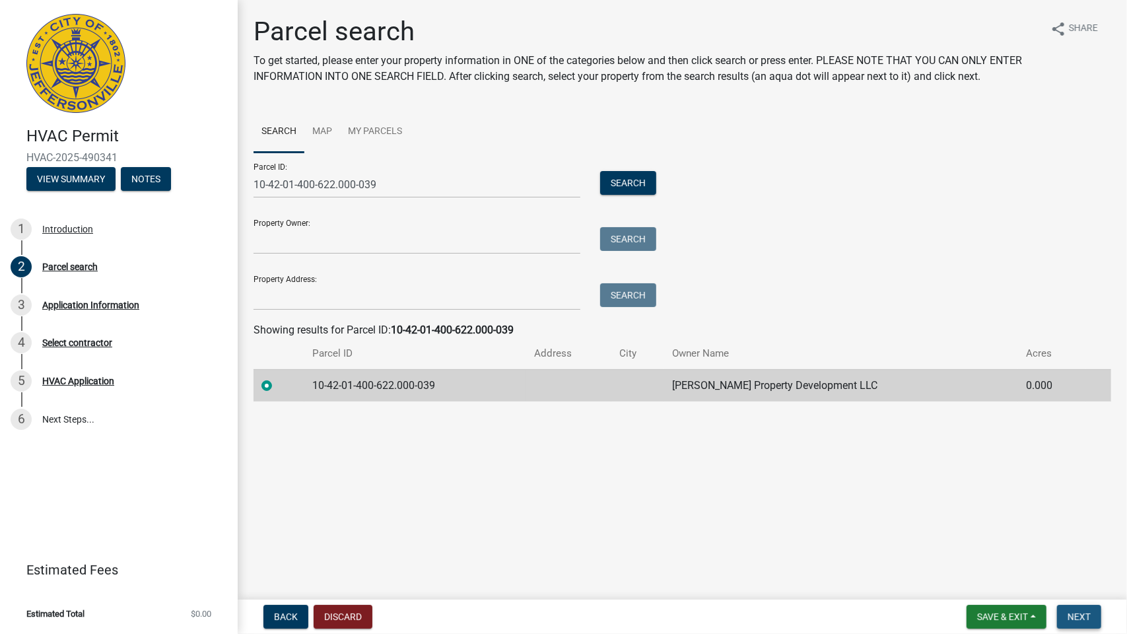
click at [1072, 624] on button "Next" at bounding box center [1079, 617] width 44 height 24
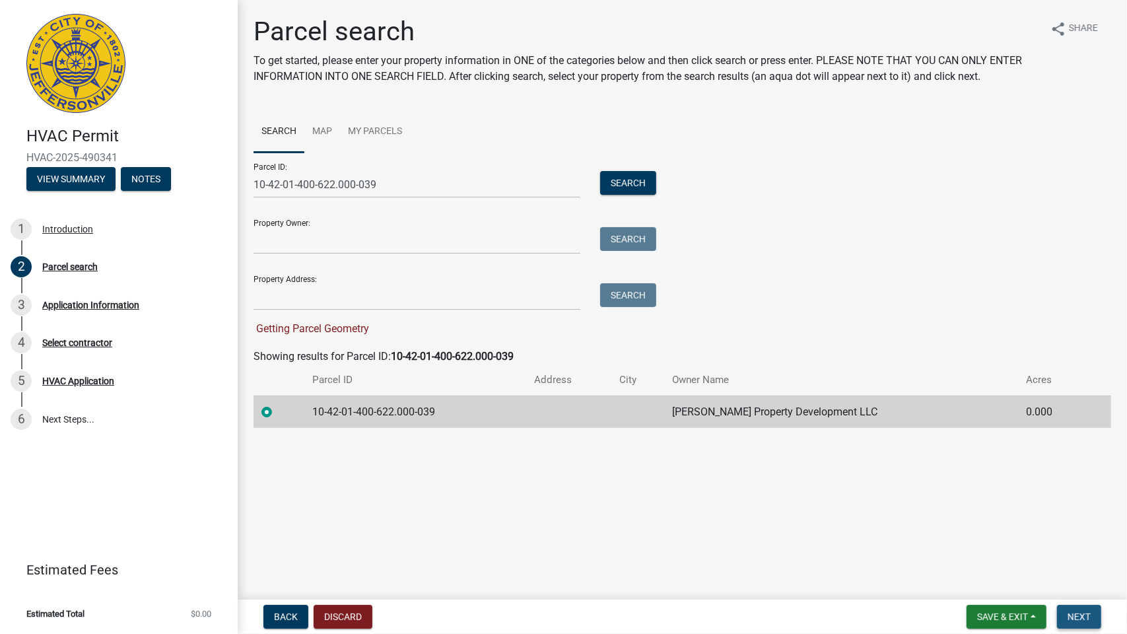
click at [1081, 622] on span "Next" at bounding box center [1078, 616] width 23 height 11
click at [1082, 620] on span "Next" at bounding box center [1078, 616] width 23 height 11
click at [1082, 617] on span "Next" at bounding box center [1078, 616] width 23 height 11
click at [277, 404] on label at bounding box center [277, 404] width 0 height 0
click at [277, 411] on input "radio" at bounding box center [281, 408] width 9 height 9
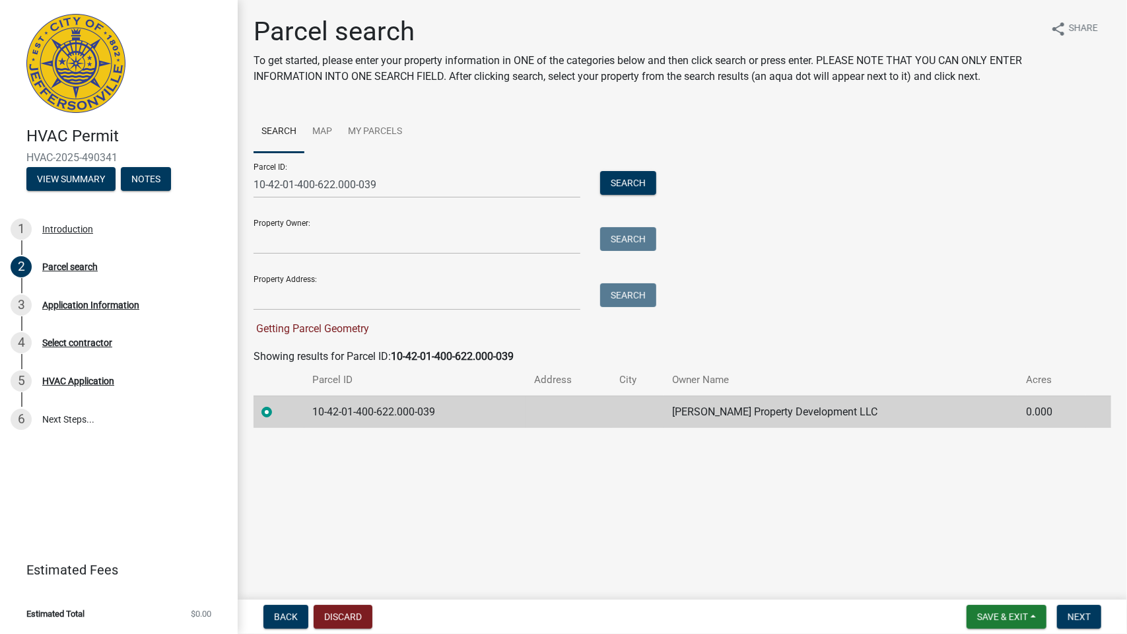
click at [277, 404] on label at bounding box center [277, 404] width 0 height 0
click at [277, 411] on input "radio" at bounding box center [281, 408] width 9 height 9
click at [1082, 616] on span "Next" at bounding box center [1078, 616] width 23 height 11
click at [1078, 619] on span "Next" at bounding box center [1078, 616] width 23 height 11
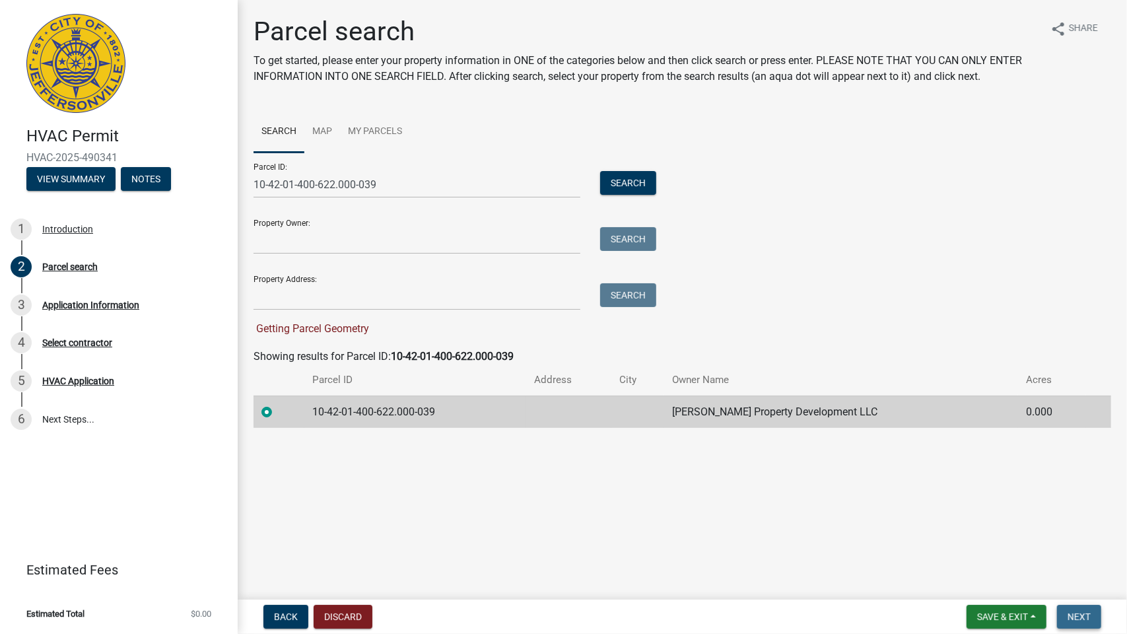
click at [1078, 619] on span "Next" at bounding box center [1078, 616] width 23 height 11
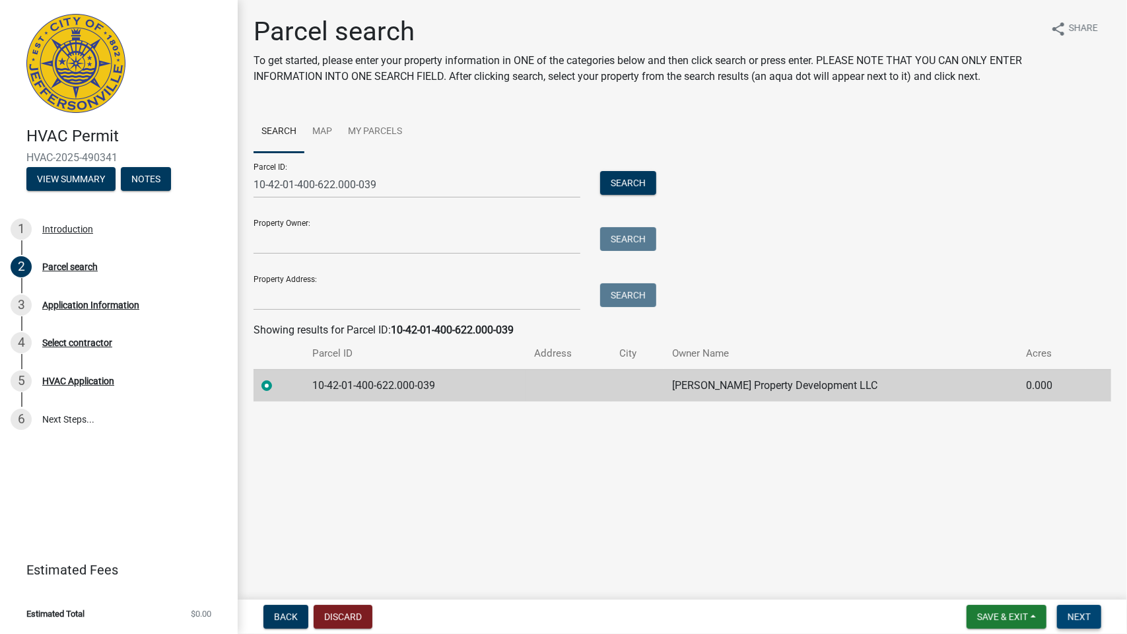
click at [1078, 619] on span "Next" at bounding box center [1078, 616] width 23 height 11
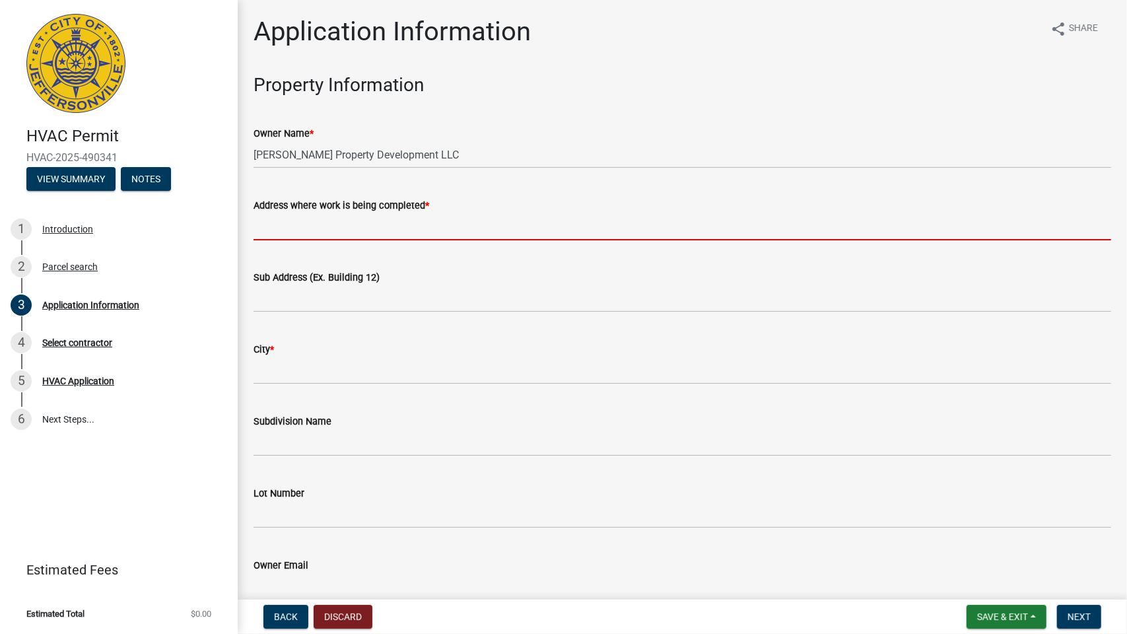
click at [276, 224] on input "Address where work is being completed *" at bounding box center [681, 226] width 857 height 27
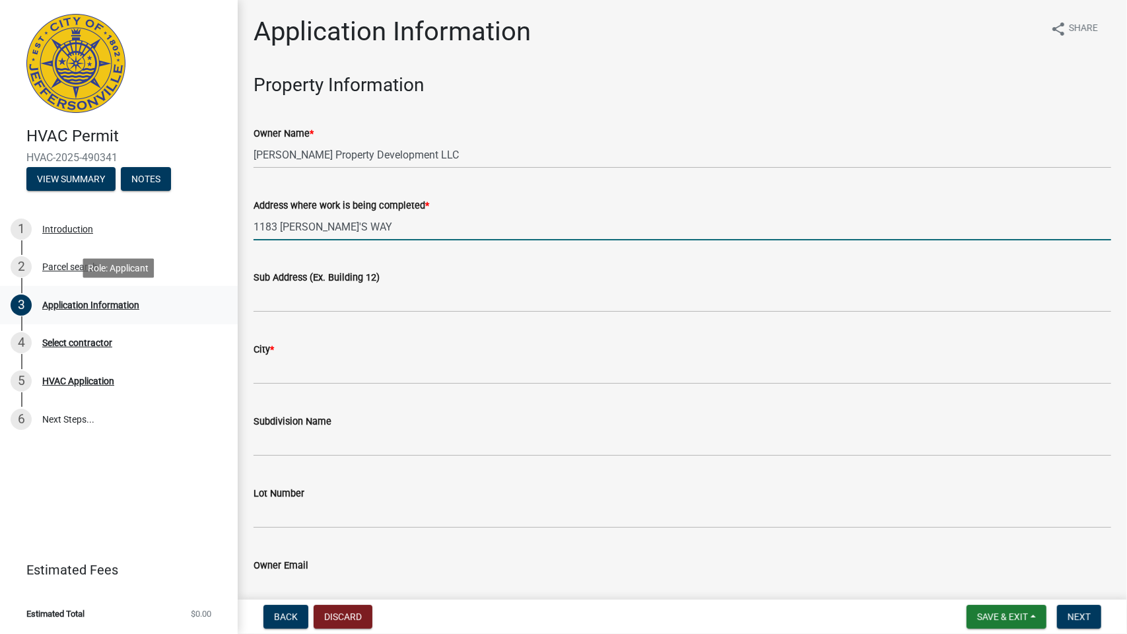
type input "1183 [PERSON_NAME]'S WAY"
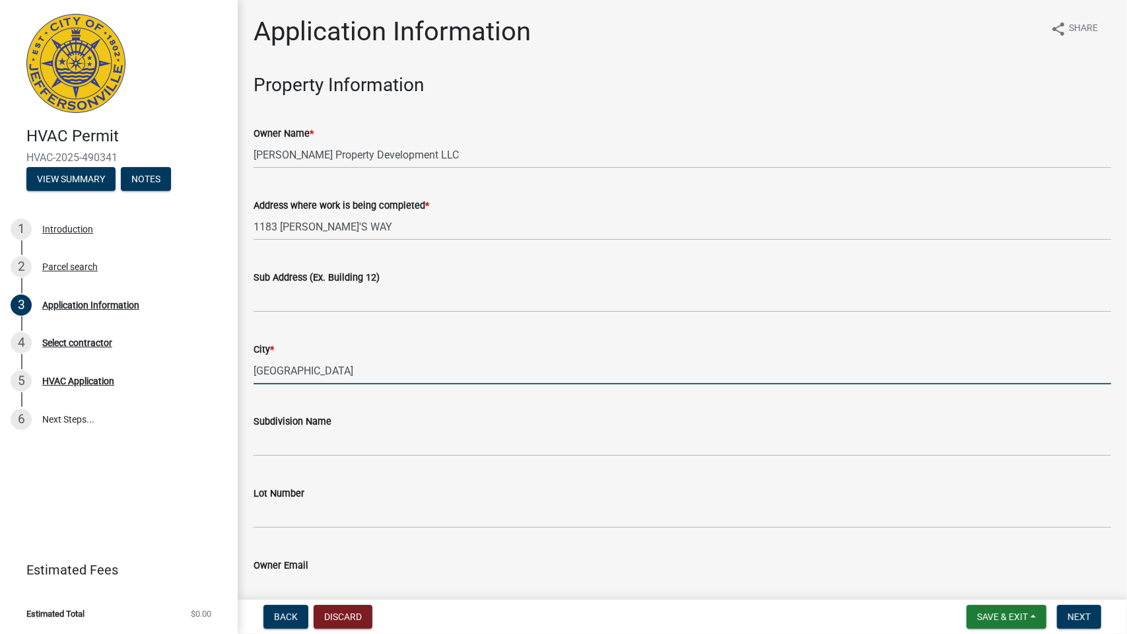
type input "[GEOGRAPHIC_DATA]"
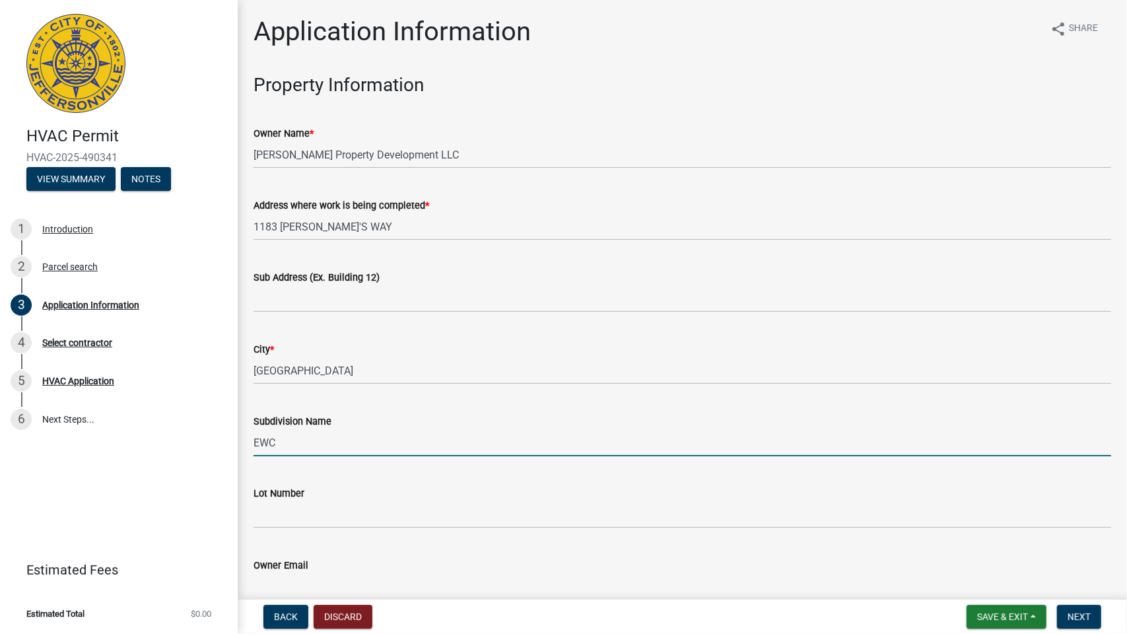
type input "EWC"
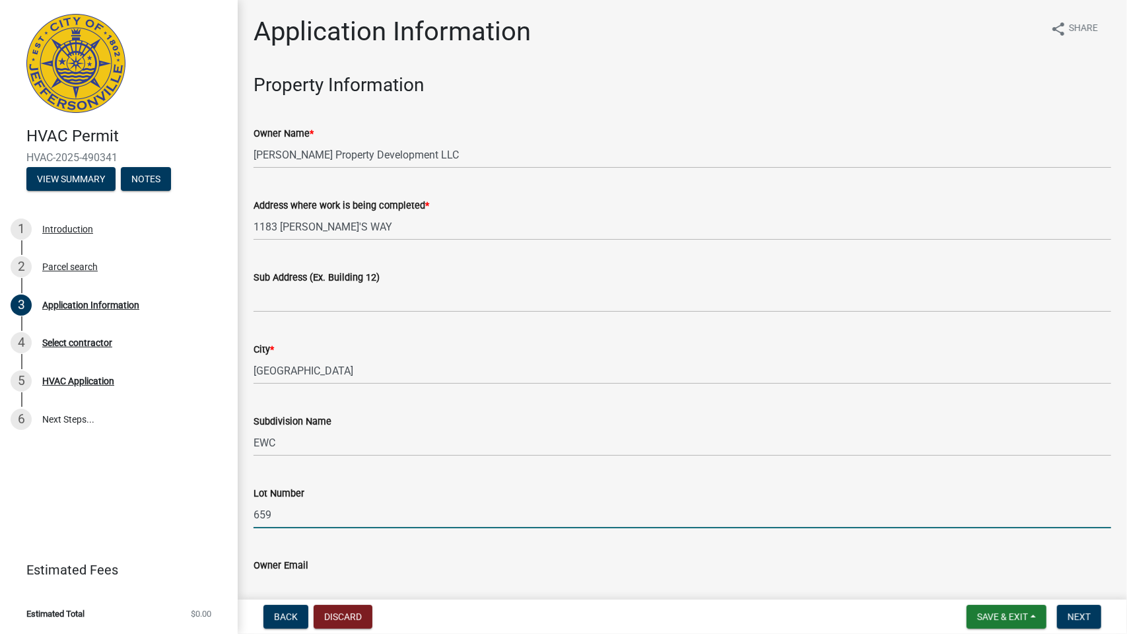
type input "659"
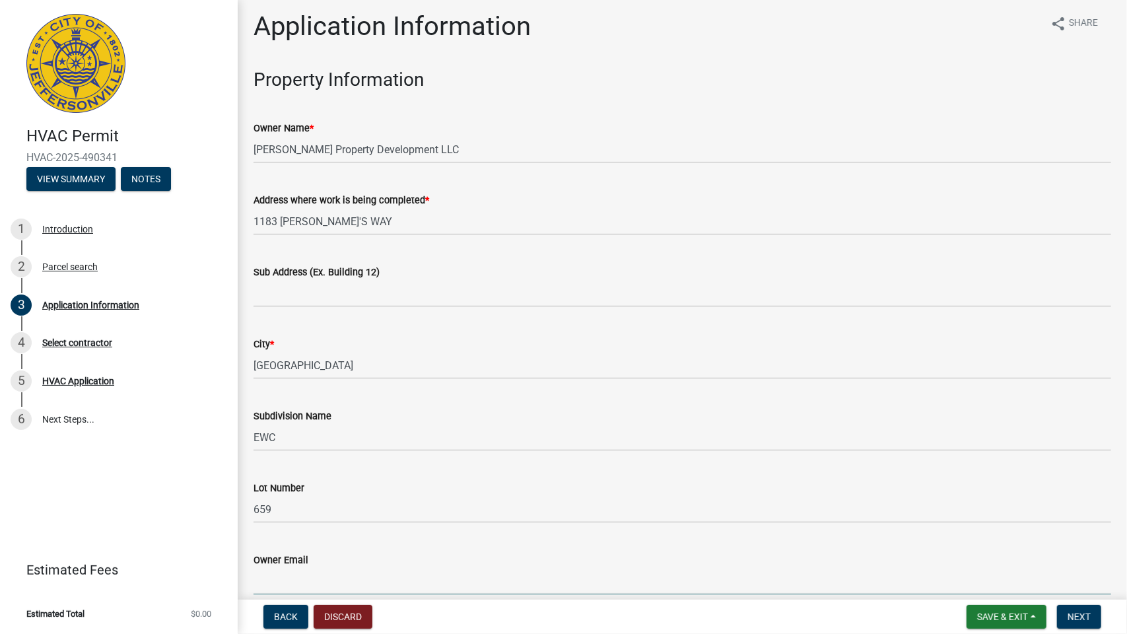
scroll to position [361, 0]
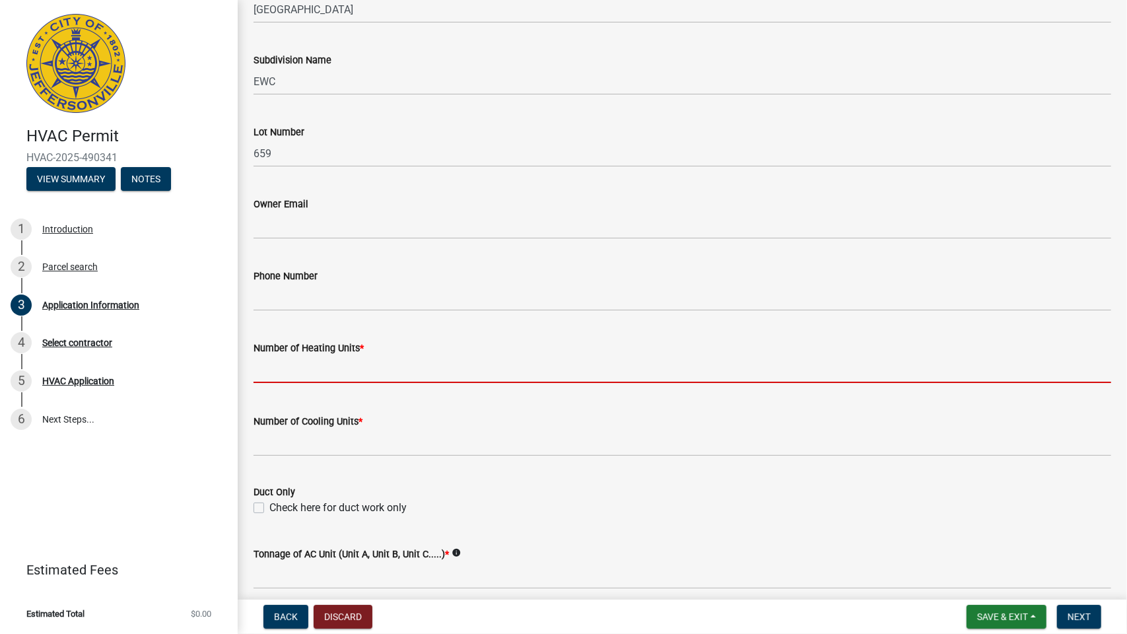
drag, startPoint x: 275, startPoint y: 370, endPoint x: 280, endPoint y: 375, distance: 7.0
click at [275, 370] on input "text" at bounding box center [681, 369] width 857 height 27
type input "1"
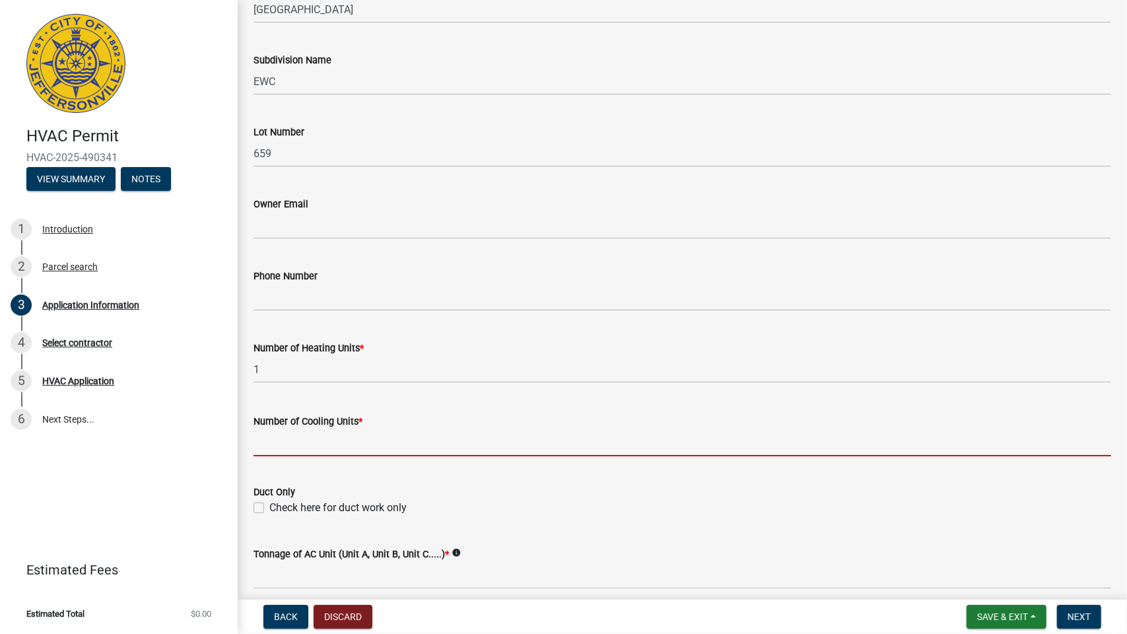
click at [265, 441] on input "text" at bounding box center [681, 442] width 857 height 27
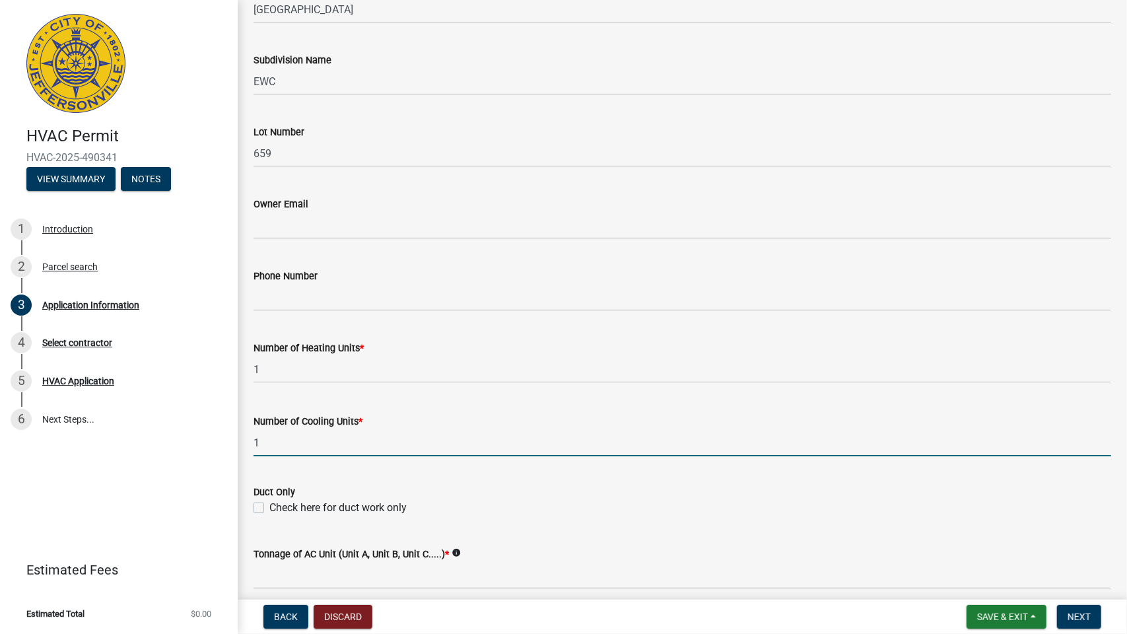
type input "1"
drag, startPoint x: 170, startPoint y: 562, endPoint x: 178, endPoint y: 548, distance: 16.5
click at [177, 548] on header "Estimated Fees" at bounding box center [119, 570] width 238 height 48
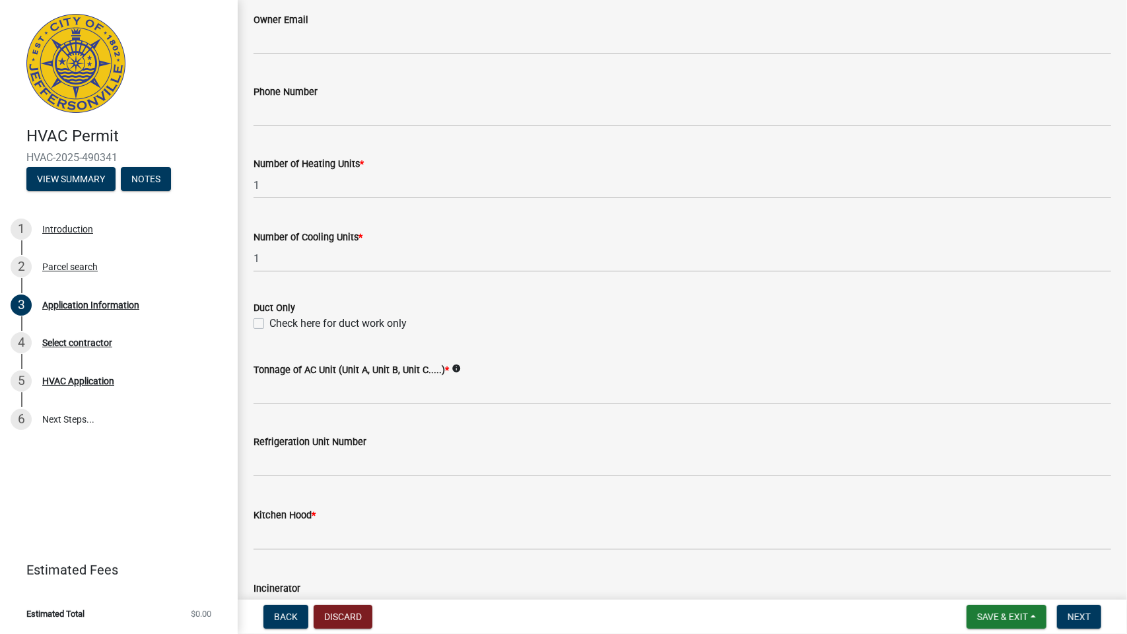
scroll to position [559, 0]
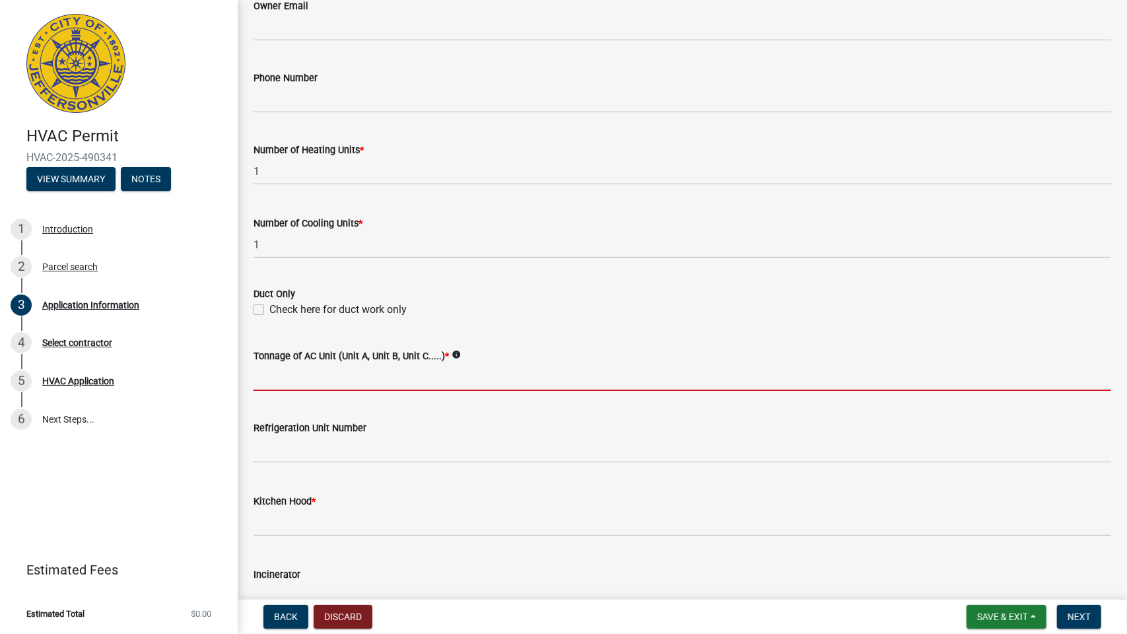
click at [276, 378] on input "Tonnage of AC Unit (Unit A, Unit B, Unit C.....) *" at bounding box center [681, 377] width 857 height 27
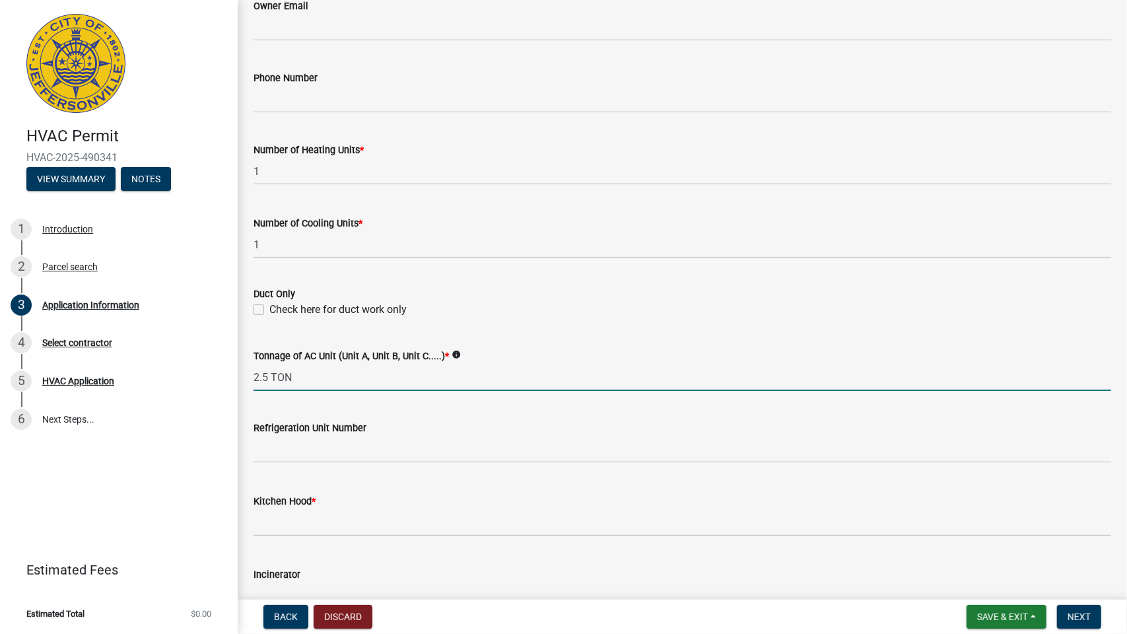
type input "2.5 TON"
click at [272, 527] on input "text" at bounding box center [681, 522] width 857 height 27
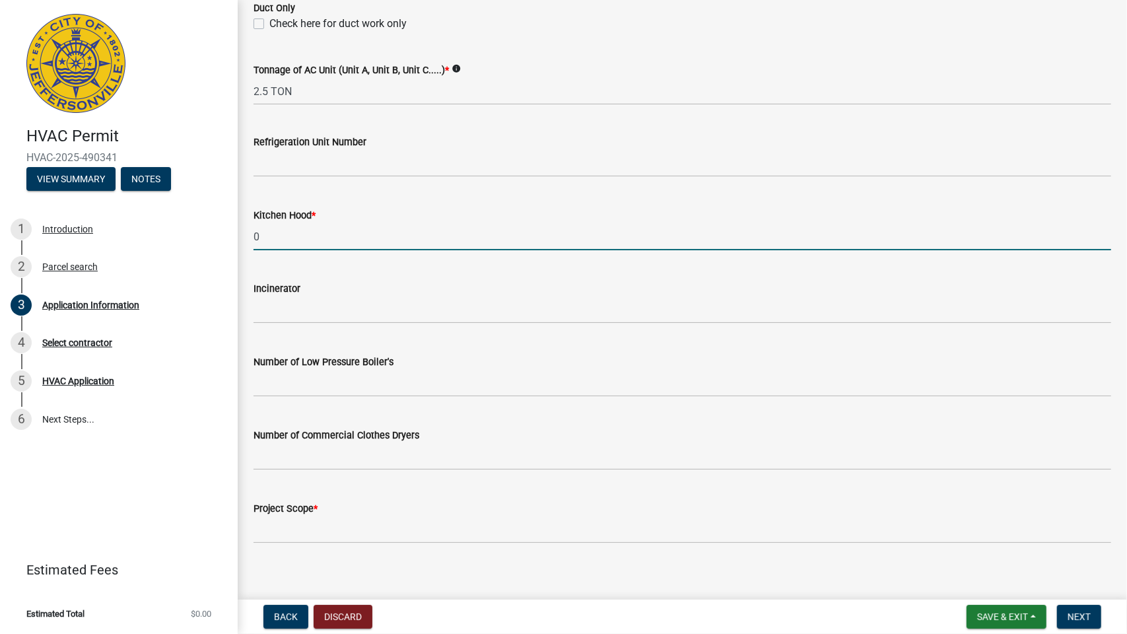
scroll to position [855, 0]
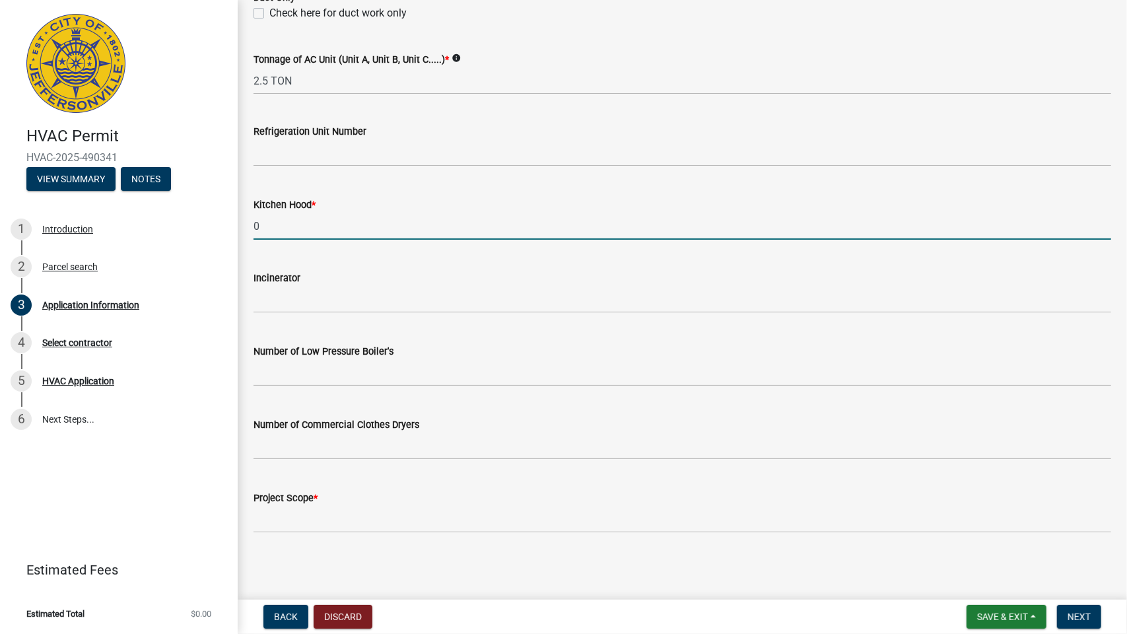
type input "0"
click at [264, 525] on input "Project Scope *" at bounding box center [681, 519] width 857 height 27
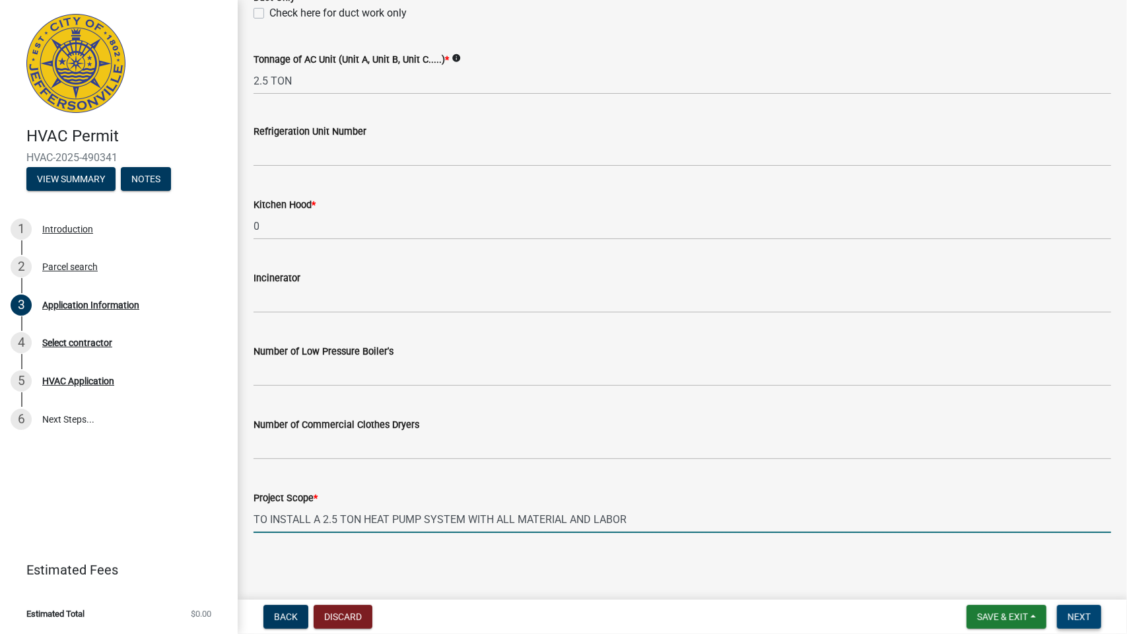
type input "TO INSTALL A 2.5 TON HEAT PUMP SYSTEM WITH ALL MATERIAL AND LABOR"
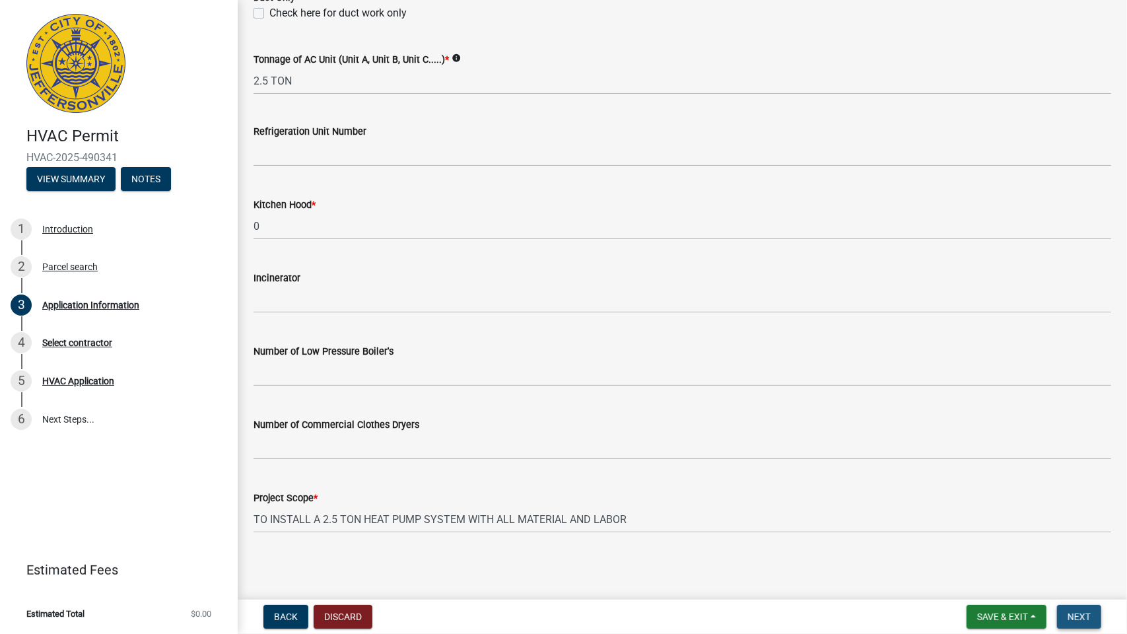
click at [1080, 622] on button "Next" at bounding box center [1079, 617] width 44 height 24
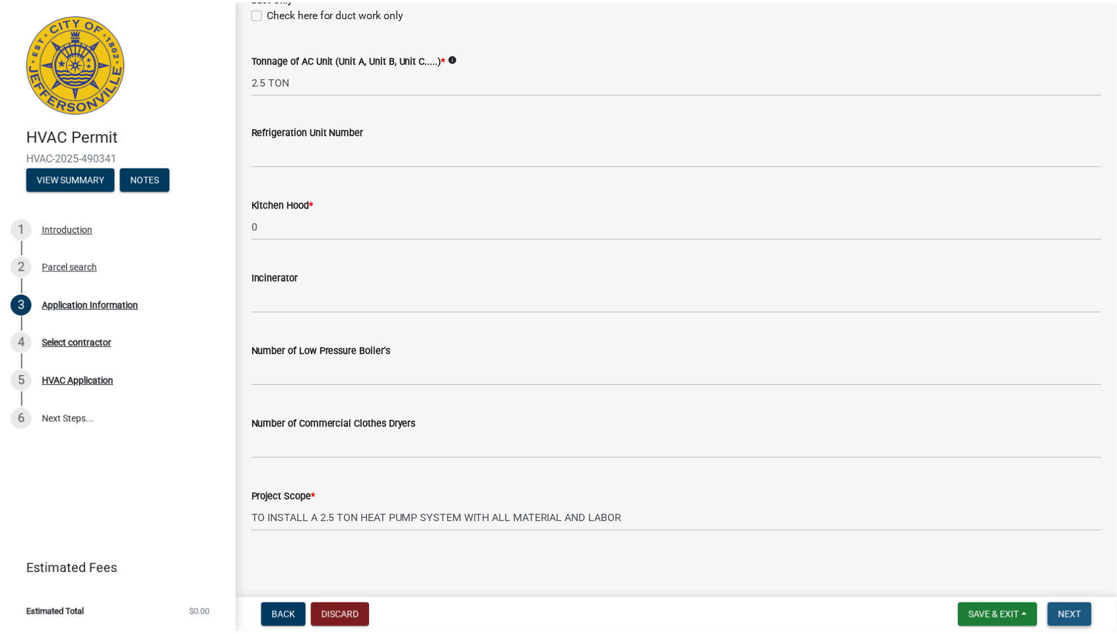
scroll to position [0, 0]
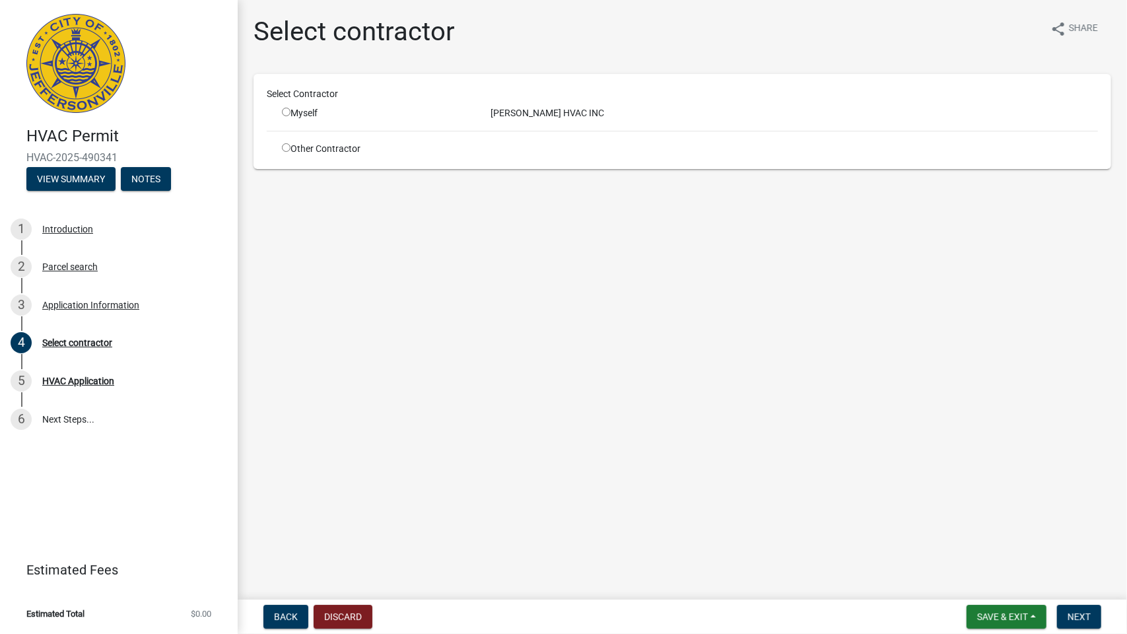
drag, startPoint x: 284, startPoint y: 112, endPoint x: 294, endPoint y: 114, distance: 10.6
click at [285, 112] on input "radio" at bounding box center [286, 112] width 9 height 9
radio input "true"
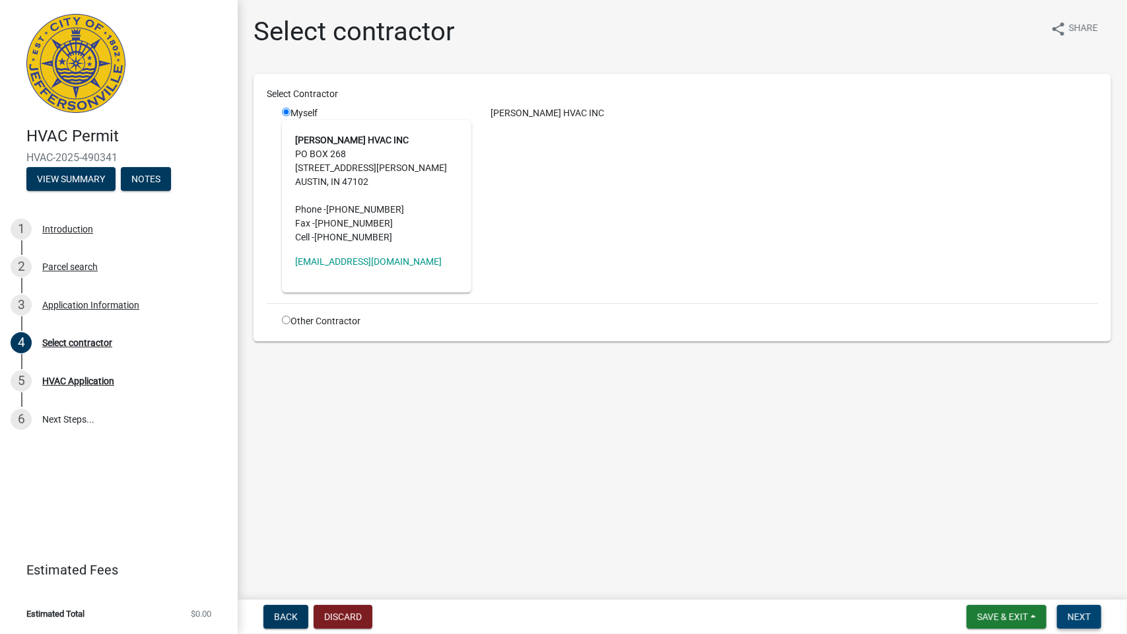
click at [1085, 621] on span "Next" at bounding box center [1078, 616] width 23 height 11
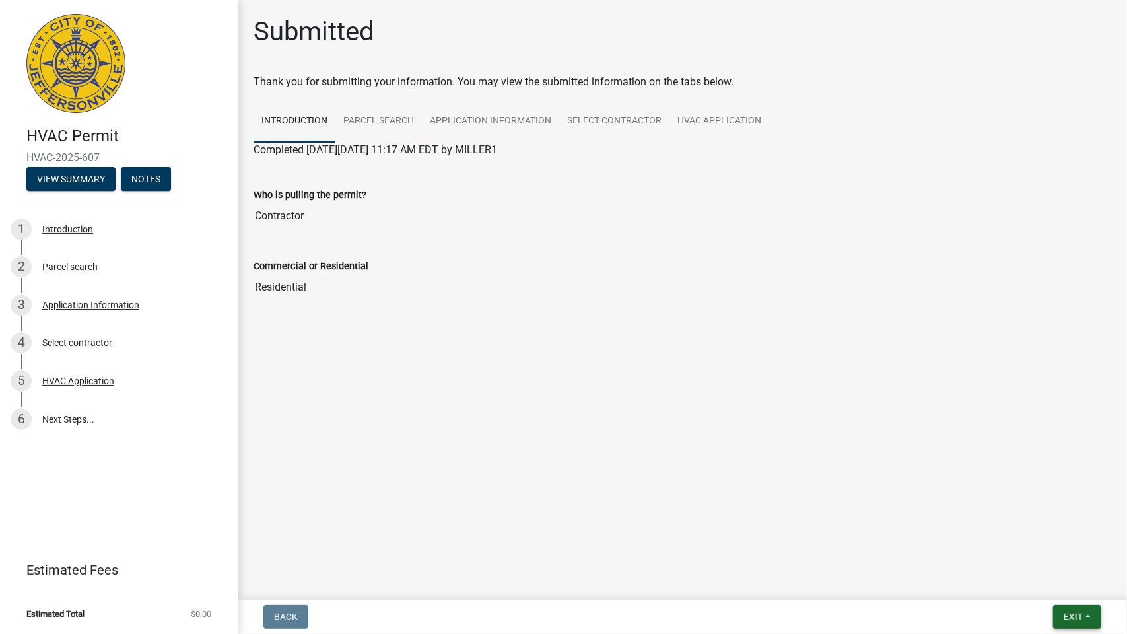
click at [1076, 619] on span "Exit" at bounding box center [1072, 616] width 19 height 11
click at [1050, 585] on button "Save & Exit" at bounding box center [1049, 582] width 106 height 32
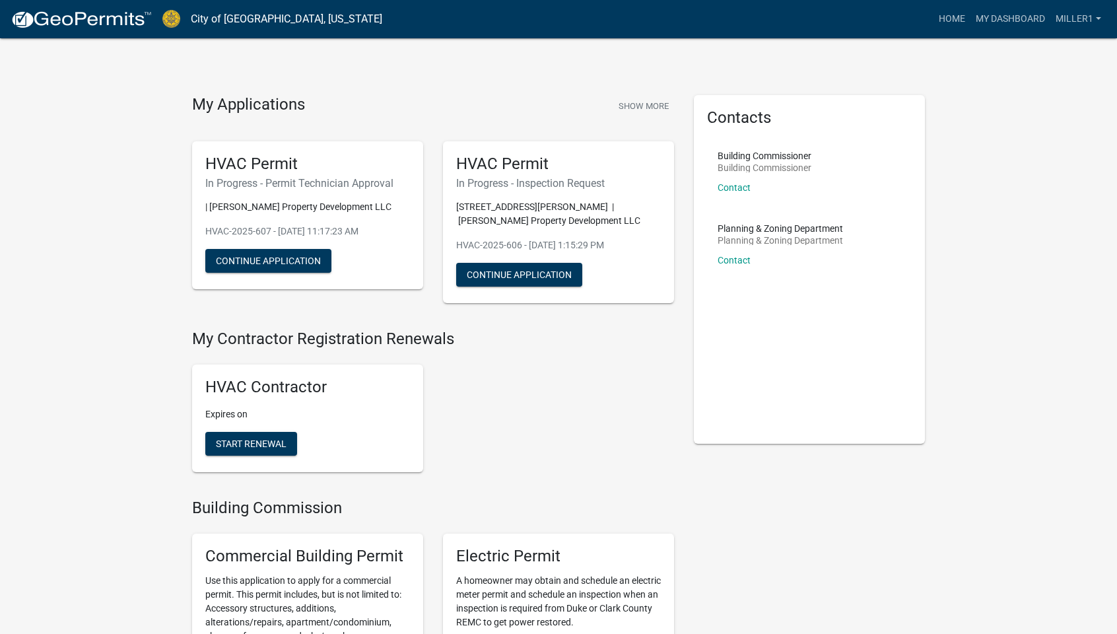
click at [715, 0] on nav "City of [GEOGRAPHIC_DATA], [US_STATE] more_horiz Home My Dashboard MILLER1 Acco…" at bounding box center [558, 19] width 1117 height 38
